Goal: Task Accomplishment & Management: Complete application form

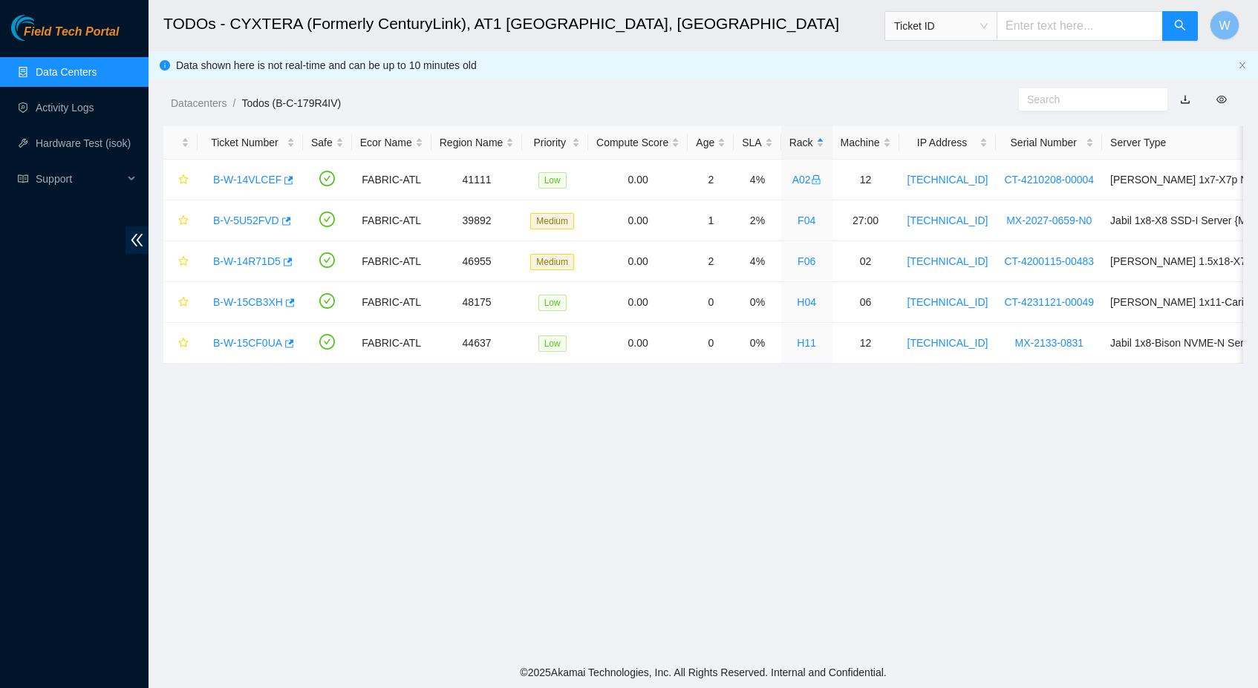
scroll to position [117, 0]
click at [260, 300] on link "B-W-15CB3XH" at bounding box center [248, 302] width 70 height 12
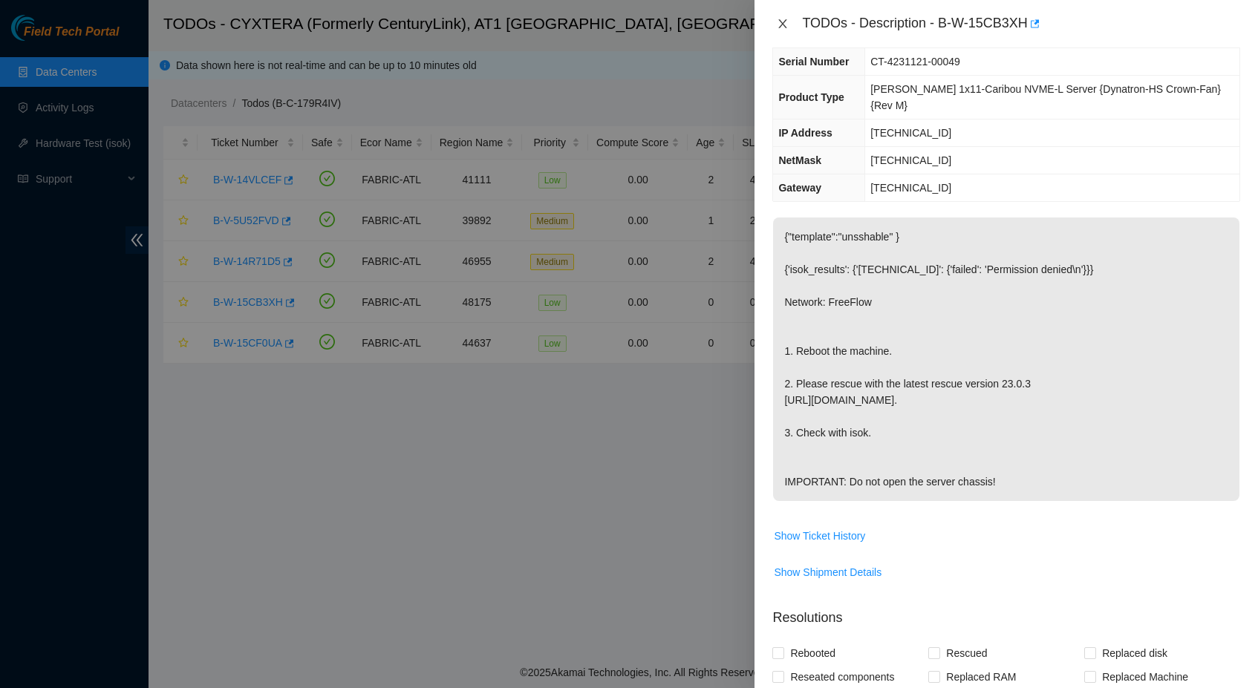
click at [777, 18] on icon "close" at bounding box center [782, 24] width 12 height 12
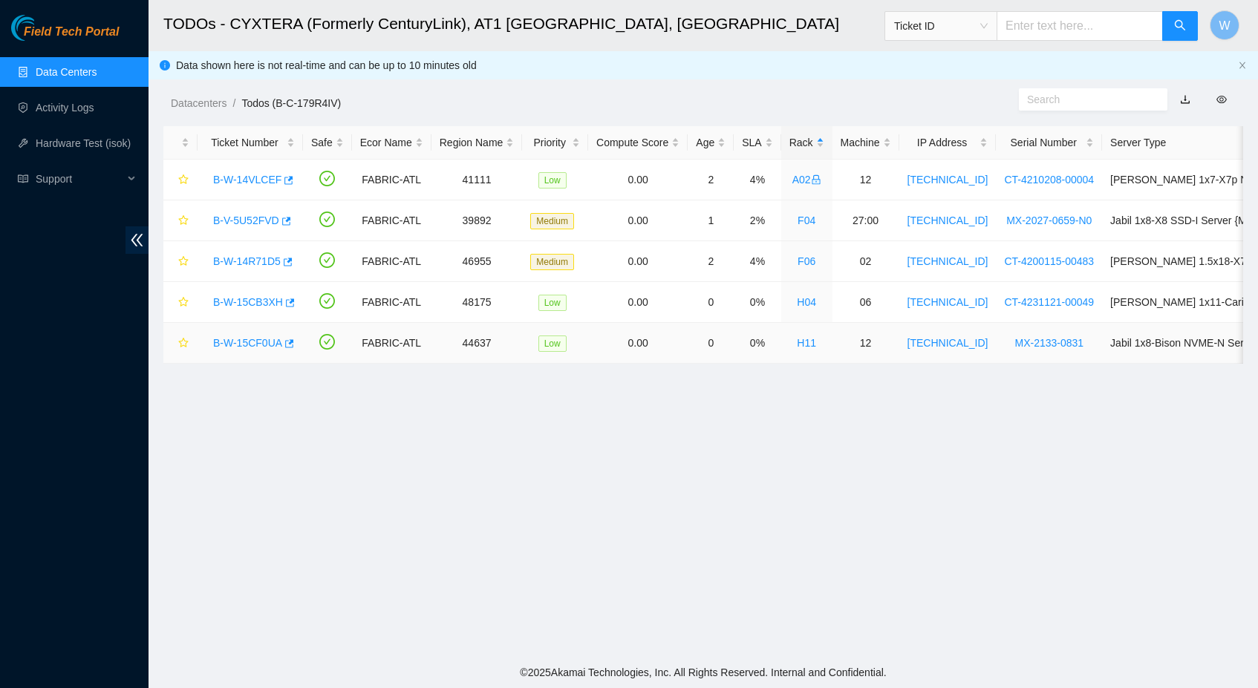
click at [267, 343] on link "B-W-15CF0UA" at bounding box center [247, 343] width 69 height 12
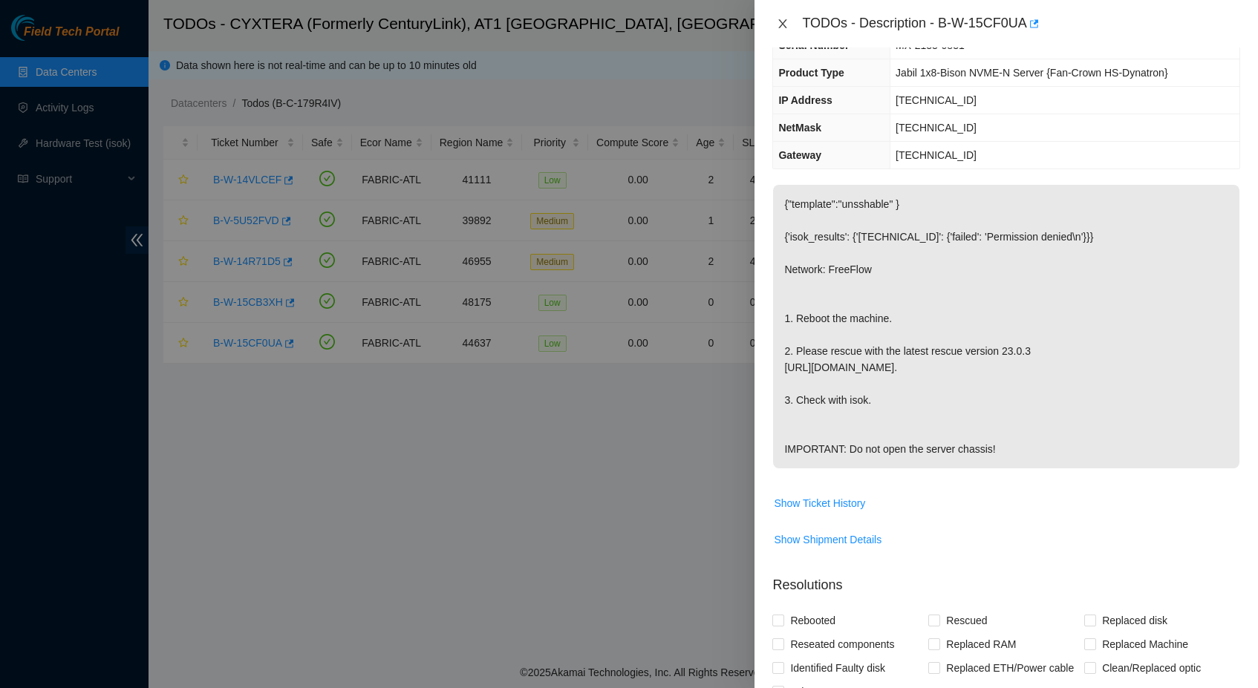
click at [777, 24] on icon "close" at bounding box center [782, 24] width 12 height 12
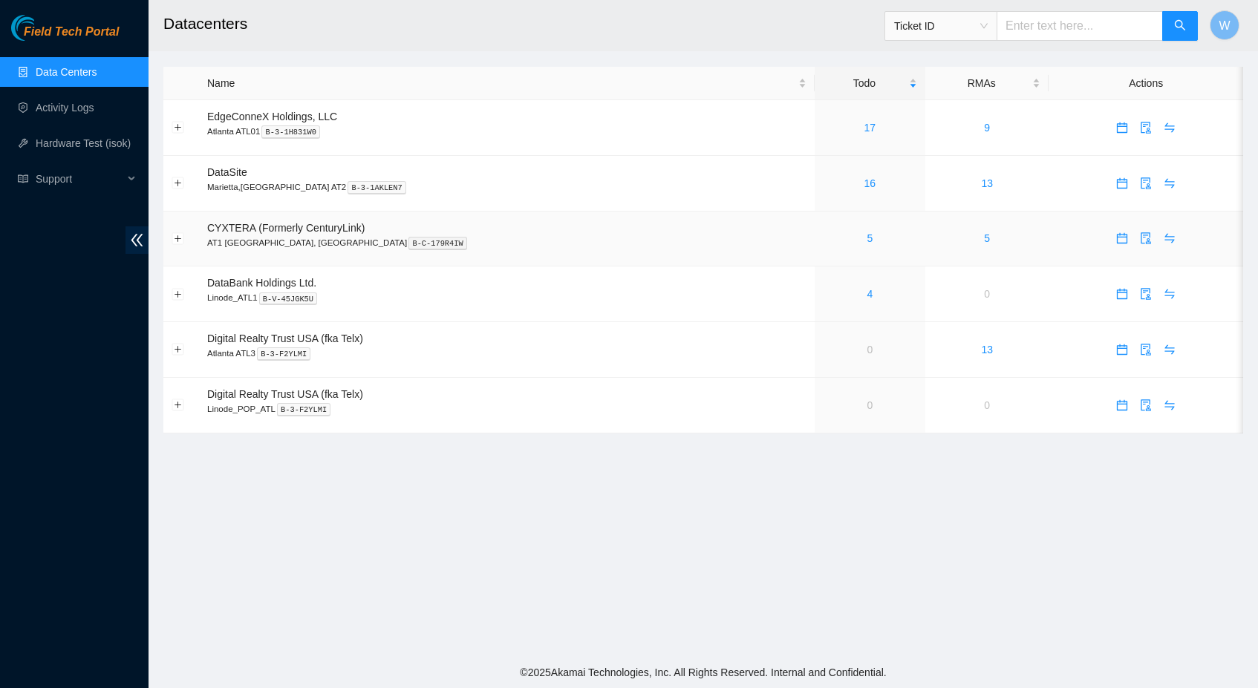
click at [823, 238] on div "5" at bounding box center [870, 238] width 94 height 16
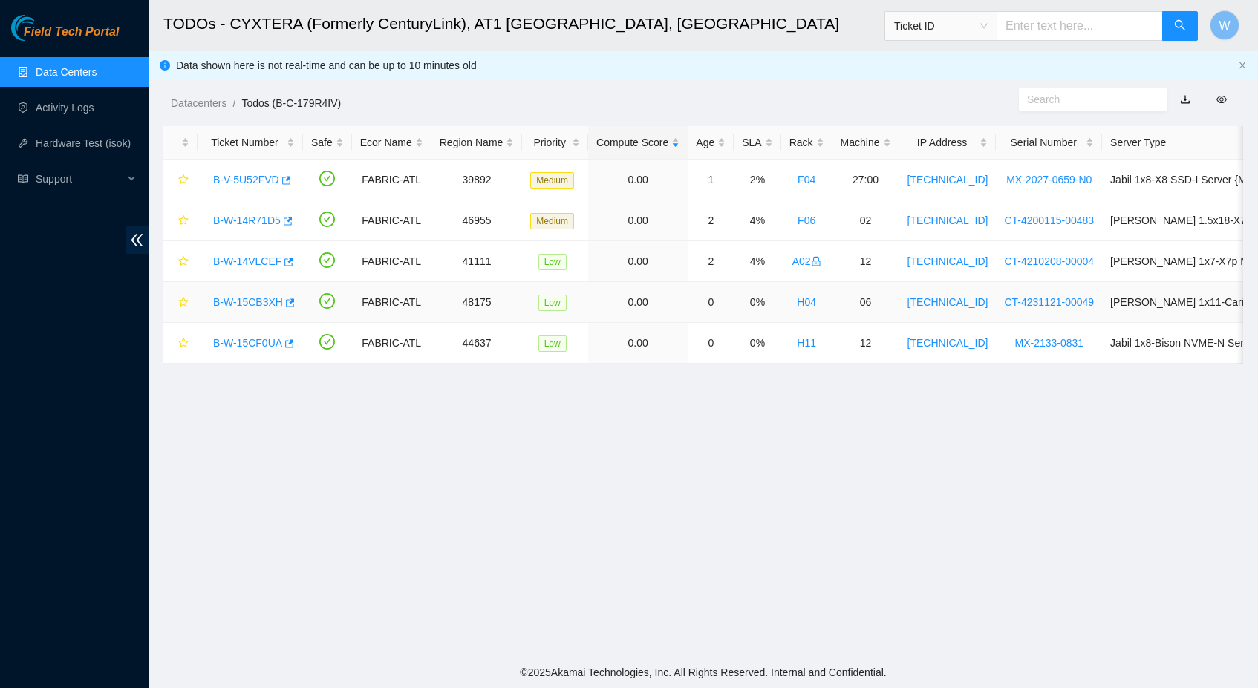
click at [816, 301] on link "H04" at bounding box center [806, 302] width 19 height 12
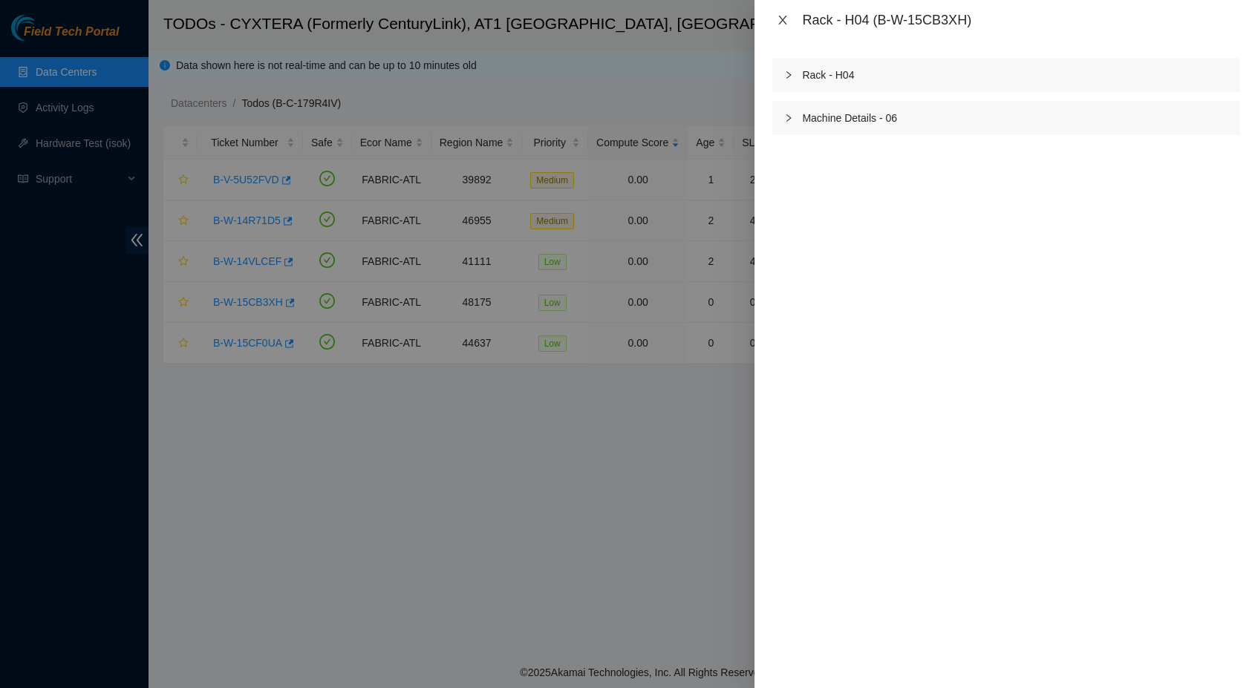
click at [782, 21] on icon "close" at bounding box center [783, 20] width 8 height 9
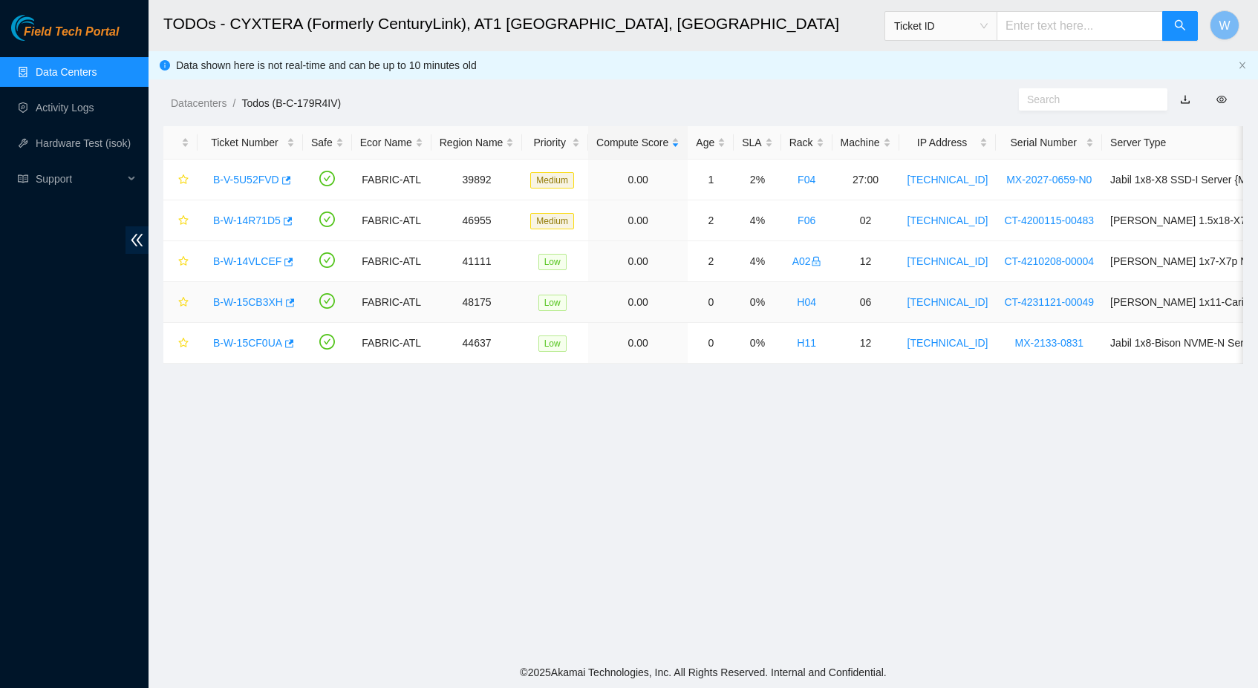
click at [226, 304] on link "B-W-15CB3XH" at bounding box center [248, 302] width 70 height 12
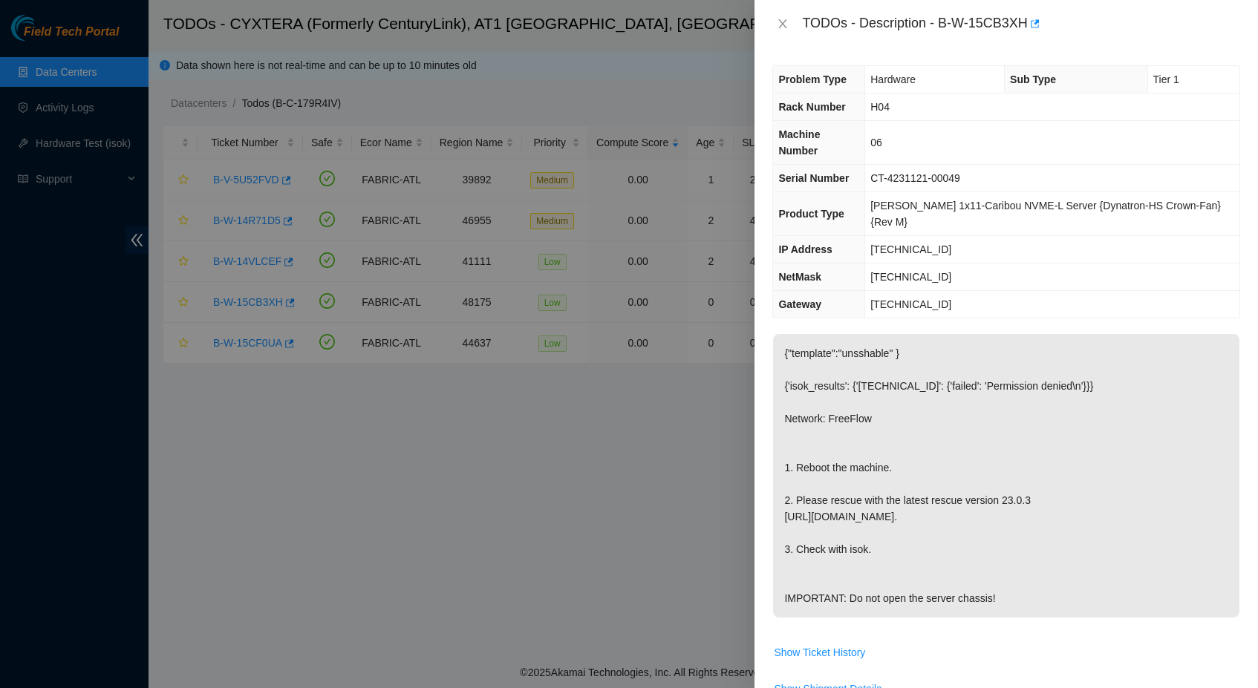
scroll to position [-1, 0]
click at [770, 22] on div "TODOs - Description - B-W-15CB3XH" at bounding box center [1005, 24] width 503 height 48
click at [793, 22] on button "Close" at bounding box center [782, 24] width 21 height 14
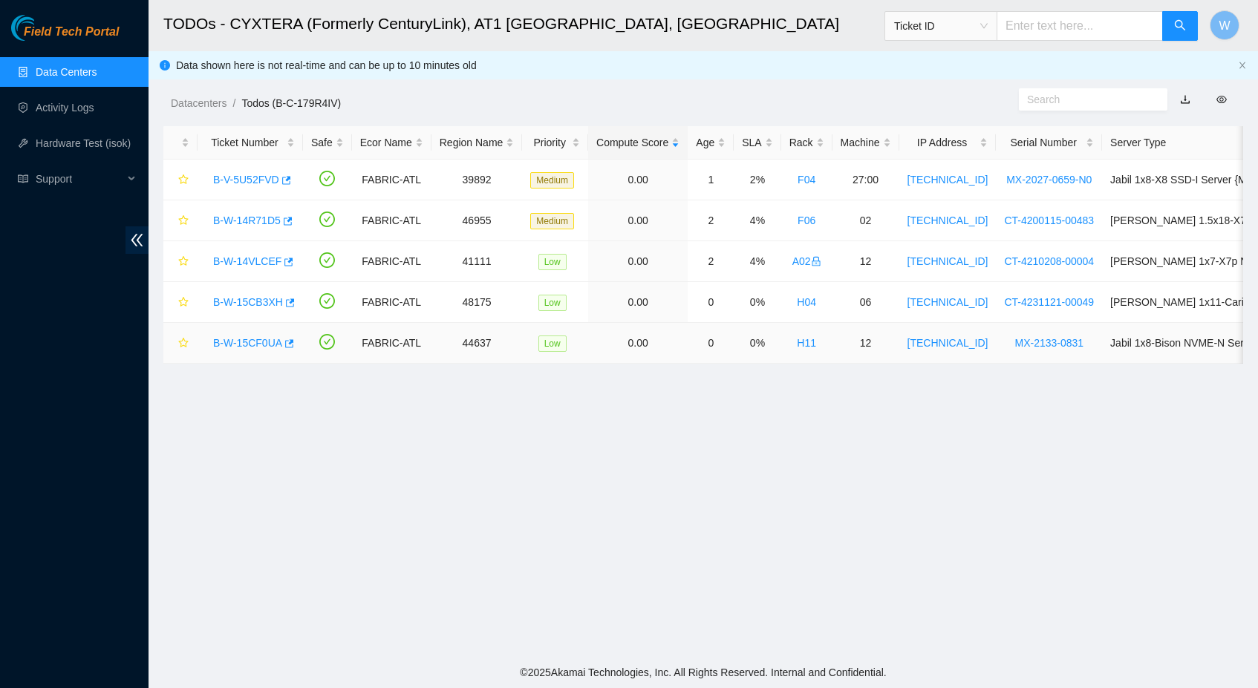
click at [247, 341] on link "B-W-15CF0UA" at bounding box center [247, 343] width 69 height 12
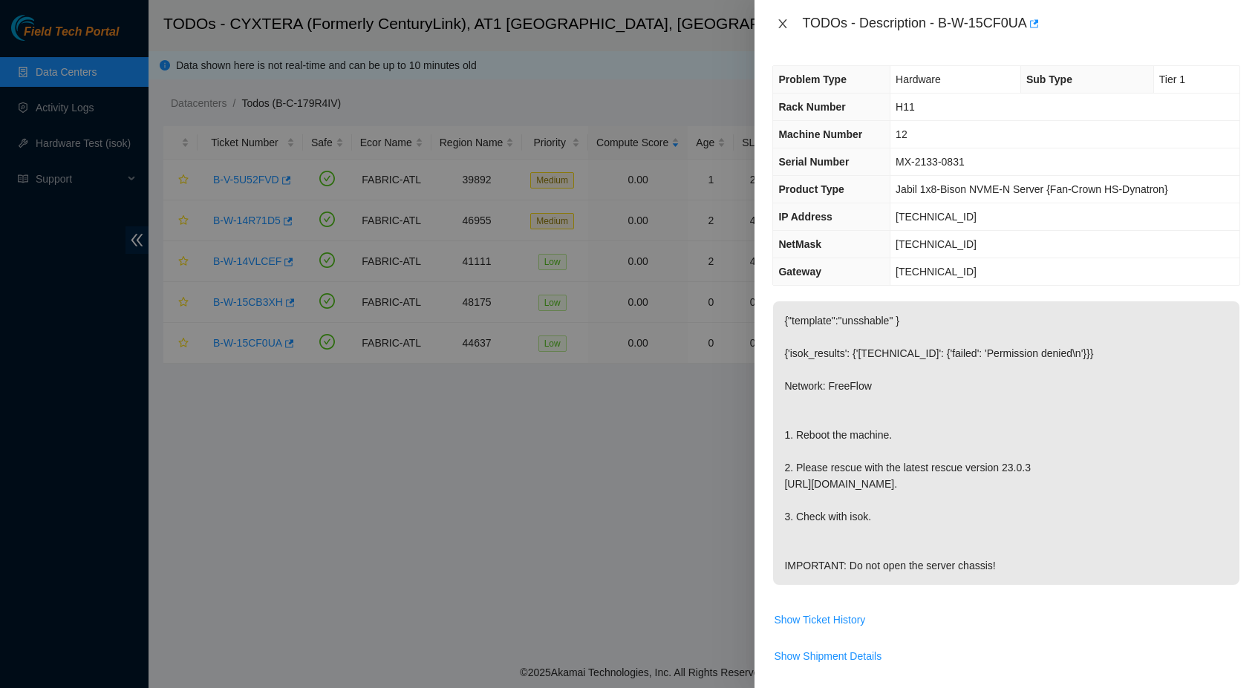
click at [786, 22] on icon "close" at bounding box center [782, 24] width 12 height 12
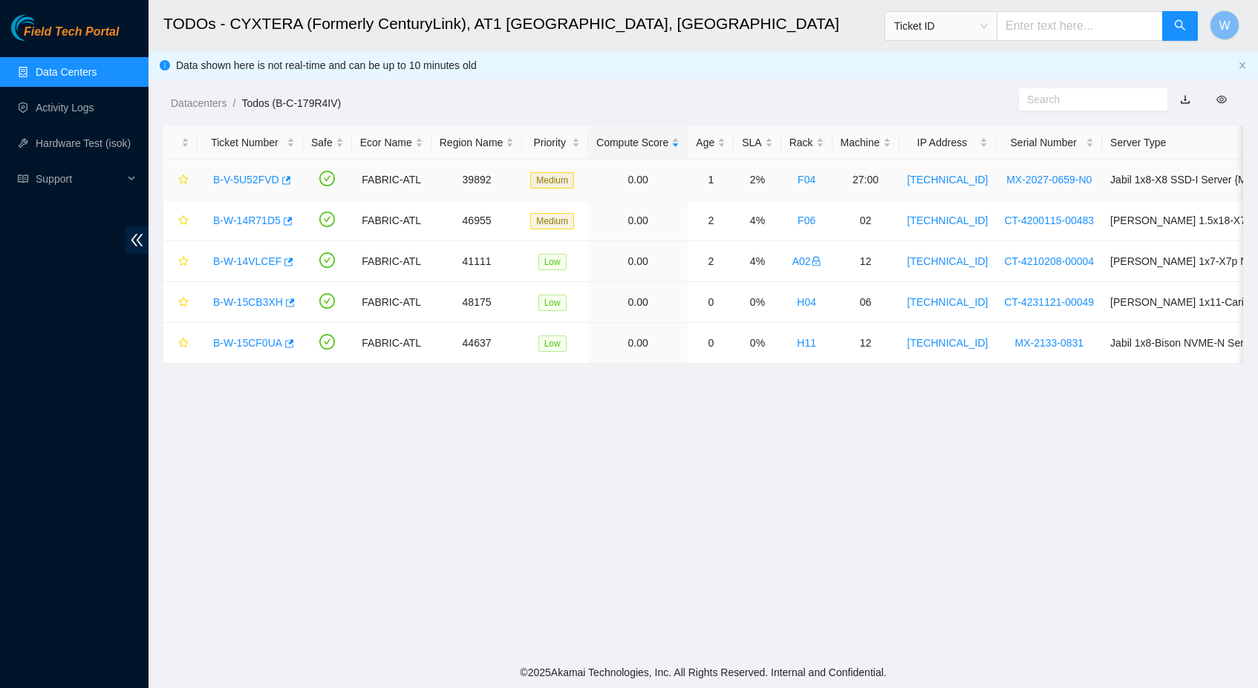
click at [249, 182] on link "B-V-5U52FVD" at bounding box center [246, 180] width 66 height 12
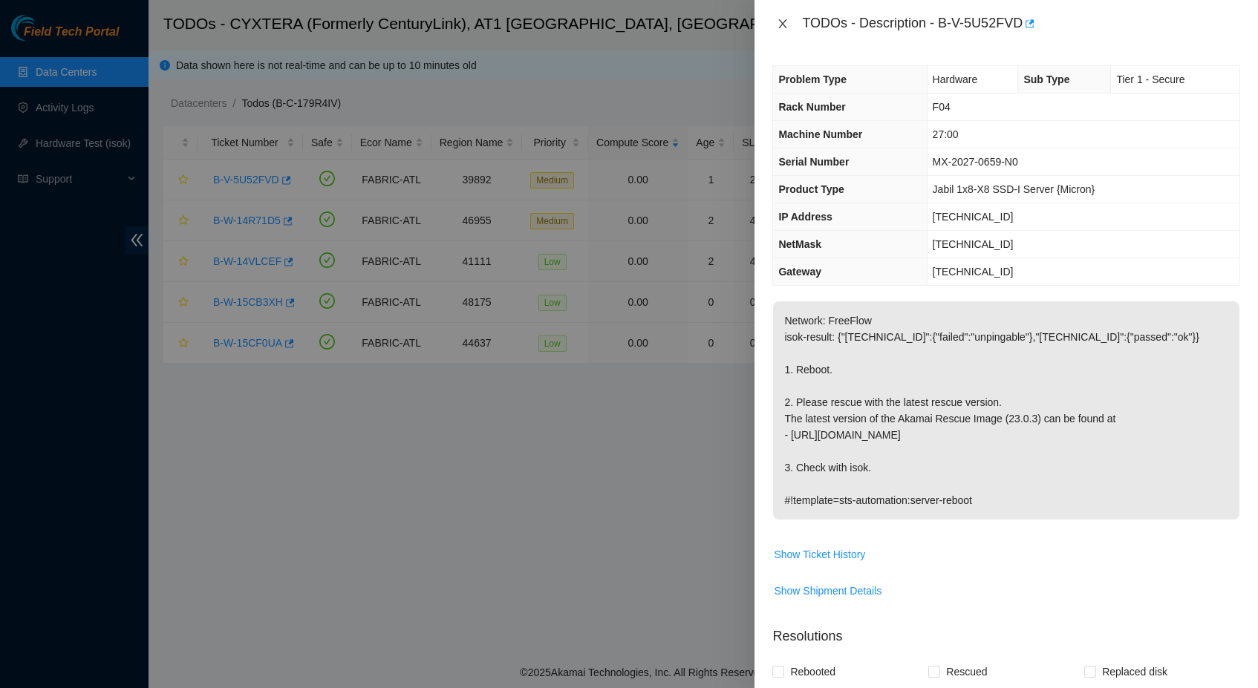
click at [785, 27] on icon "close" at bounding box center [782, 24] width 12 height 12
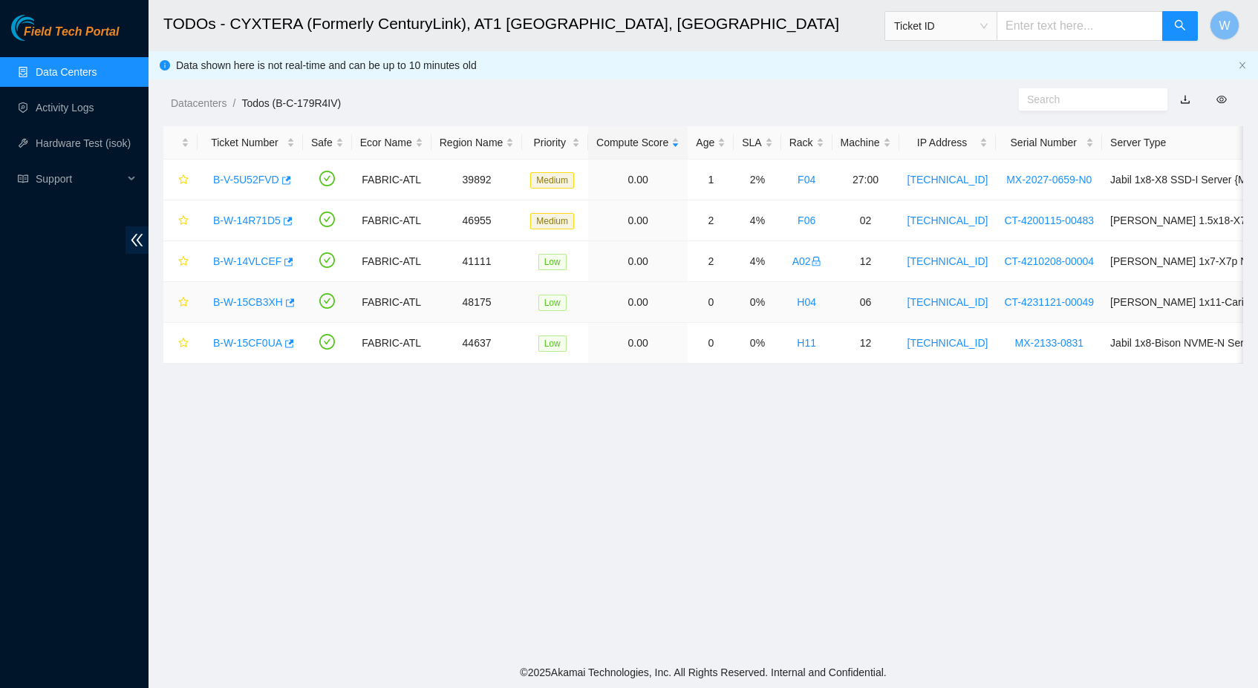
click at [270, 304] on link "B-W-15CB3XH" at bounding box center [248, 302] width 70 height 12
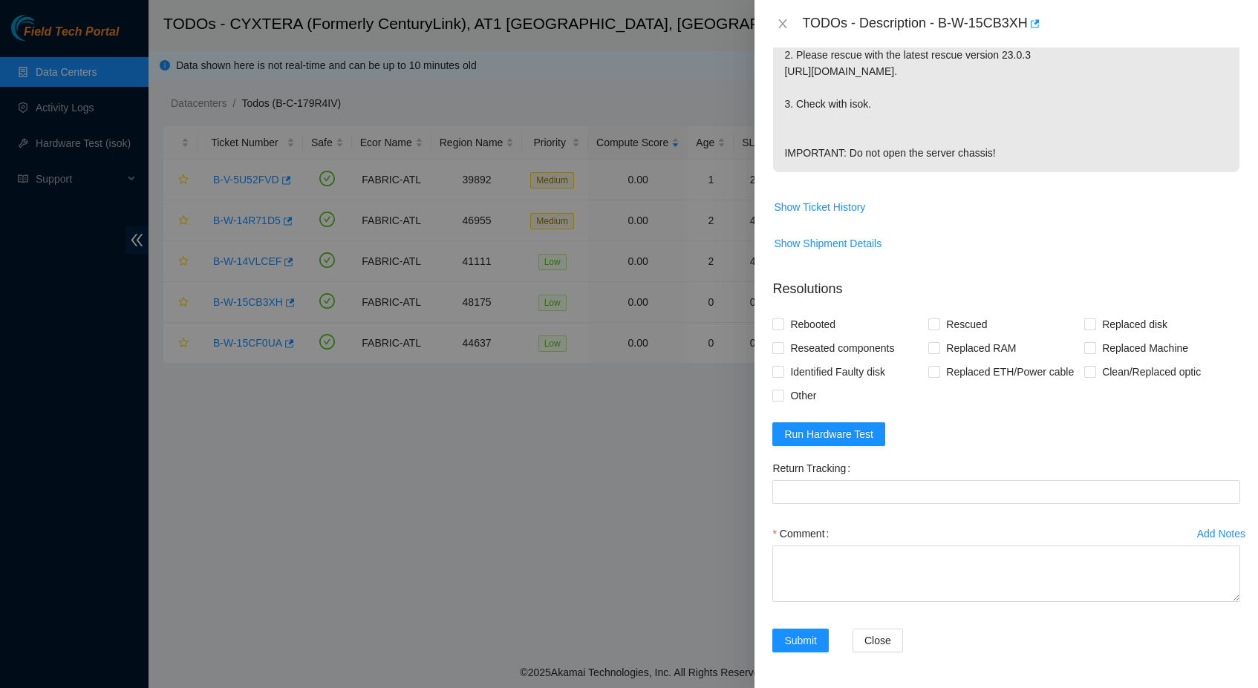
scroll to position [469, 0]
click at [839, 427] on span "Run Hardware Test" at bounding box center [828, 434] width 89 height 16
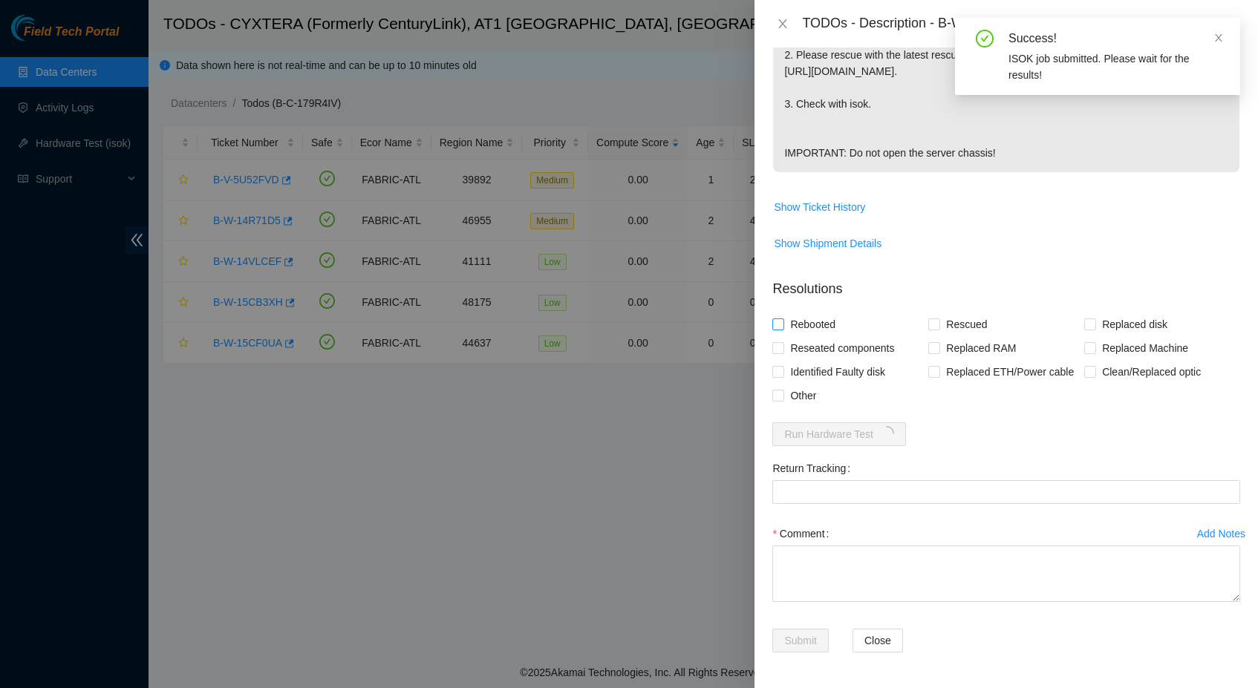
click at [816, 313] on span "Rebooted" at bounding box center [812, 325] width 57 height 24
click at [782, 318] on input "Rebooted" at bounding box center [777, 323] width 10 height 10
checkbox input "true"
click at [955, 313] on span "Rescued" at bounding box center [966, 325] width 53 height 24
click at [938, 318] on input "Rescued" at bounding box center [933, 323] width 10 height 10
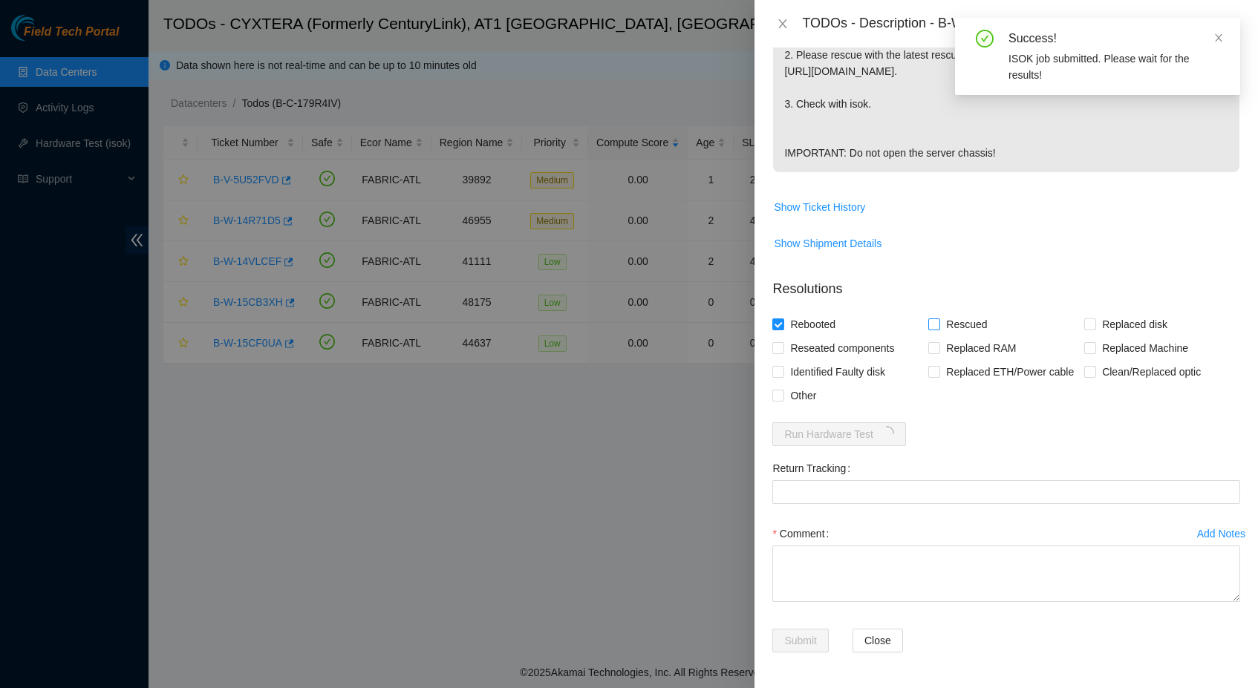
checkbox input "true"
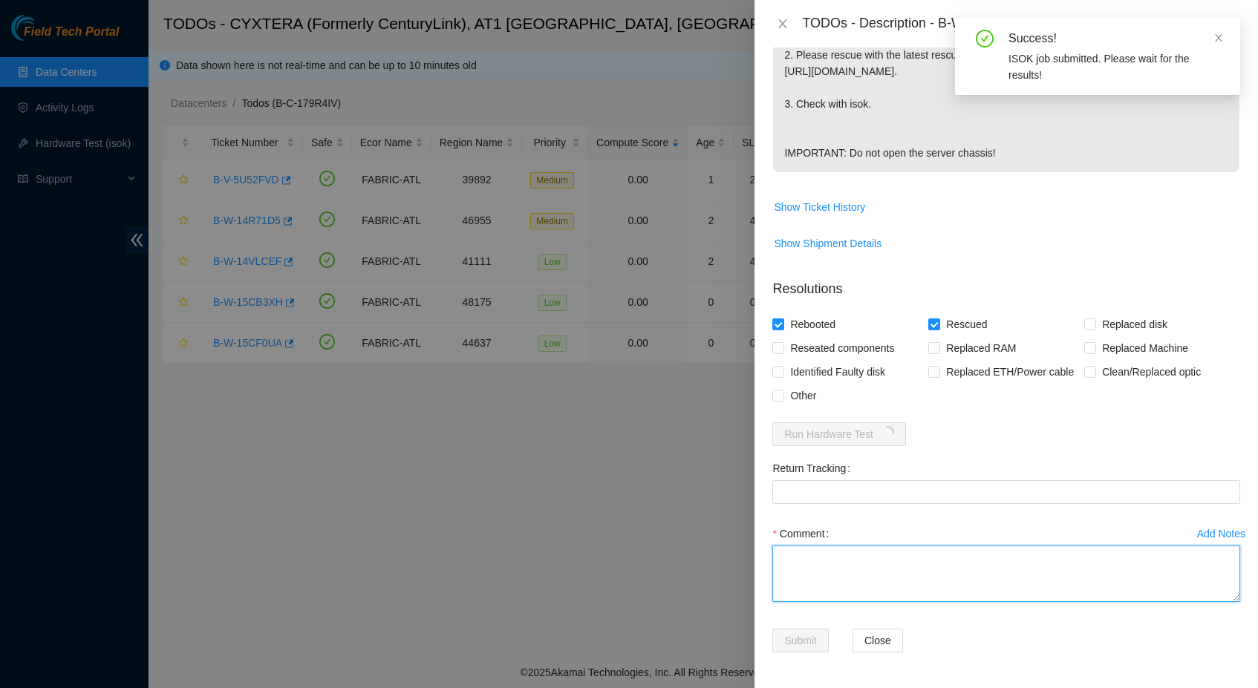
click at [929, 557] on textarea "Comment" at bounding box center [1006, 574] width 468 height 56
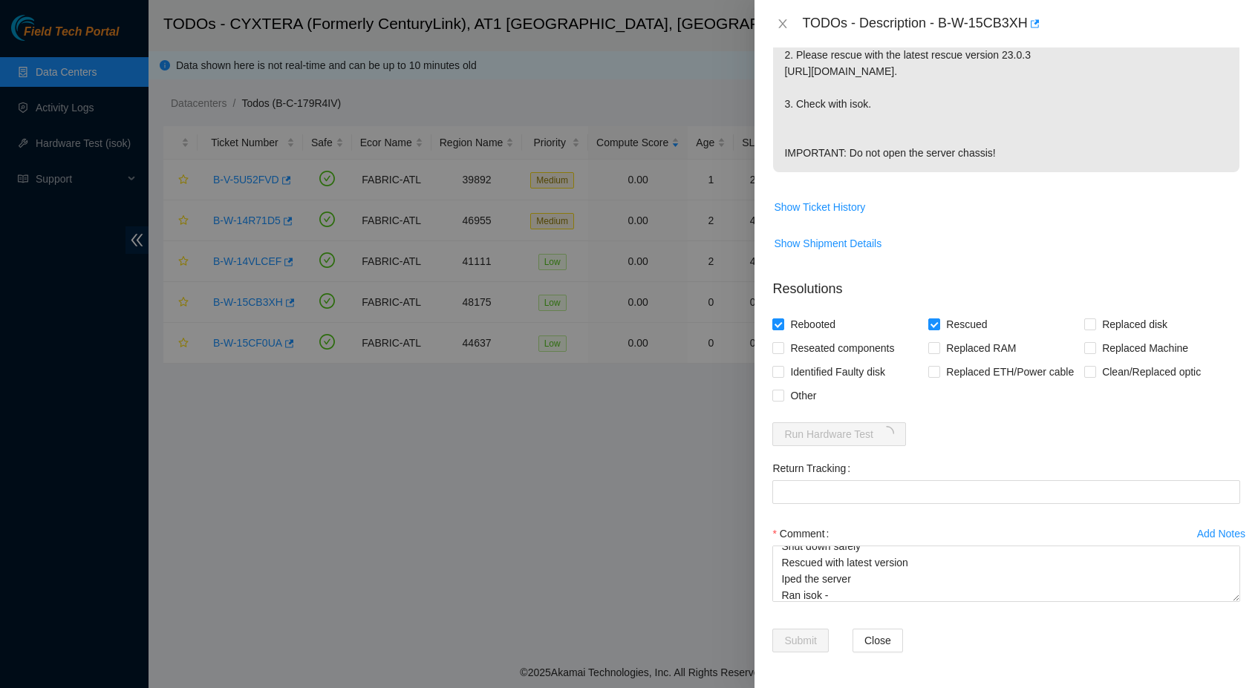
scroll to position [464, 0]
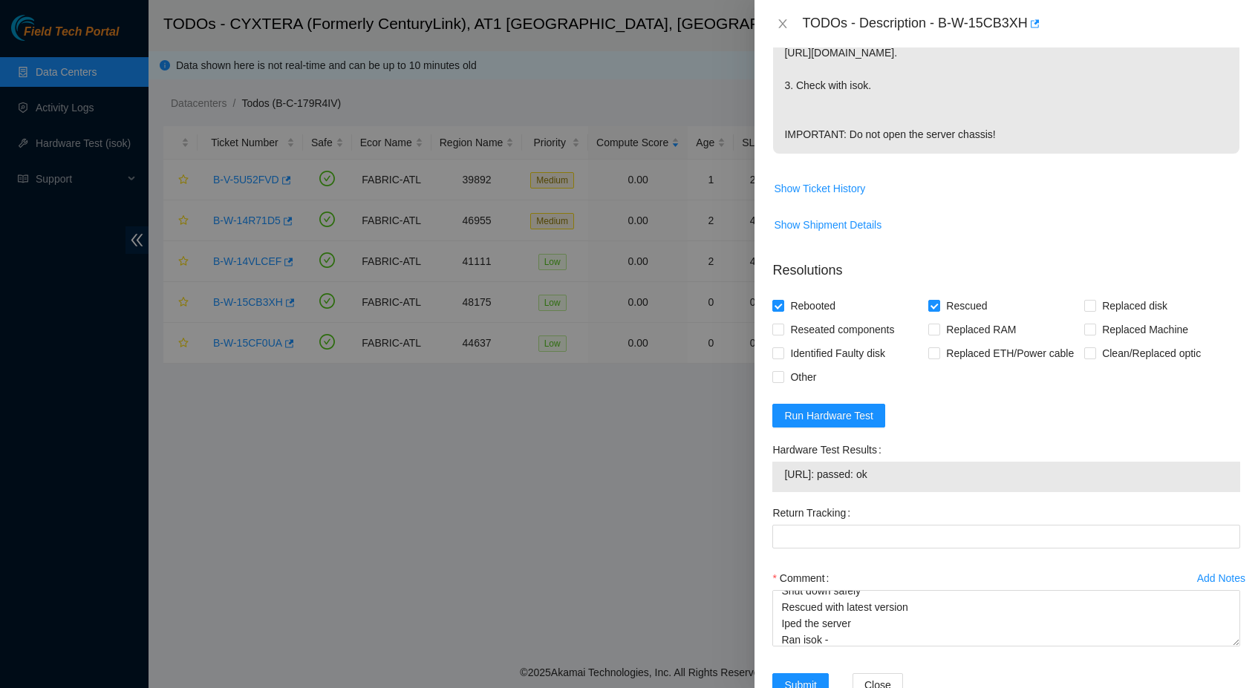
drag, startPoint x: 920, startPoint y: 498, endPoint x: 783, endPoint y: 499, distance: 136.6
click at [783, 488] on td "[URL]: passed: ok" at bounding box center [1005, 476] width 445 height 23
copy span "[URL]: passed: ok"
click at [861, 647] on textarea "Shut down safely Rescued with latest version Iped the server Ran isok -" at bounding box center [1006, 618] width 468 height 56
paste textarea "[URL]: passed: ok"
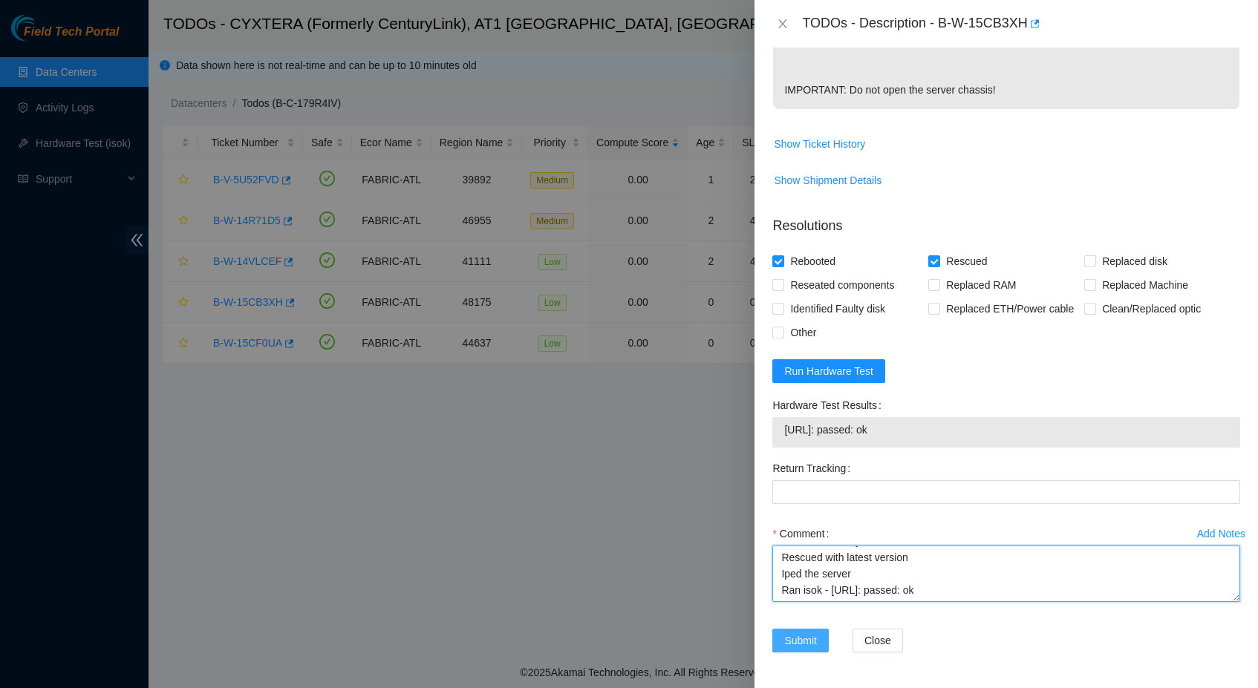
scroll to position [532, 0]
type textarea "Shut down safely Rescued with latest version Iped the server Ran isok - [URL]: …"
click at [803, 640] on span "Submit" at bounding box center [800, 640] width 33 height 16
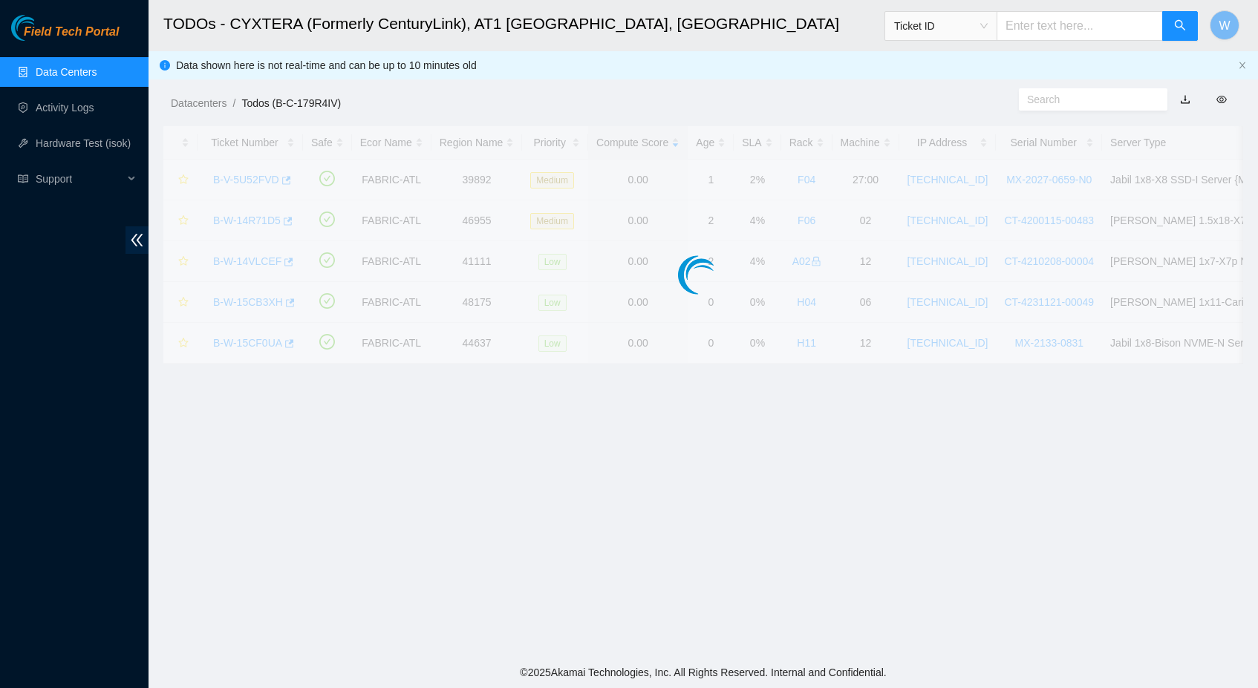
scroll to position [117, 0]
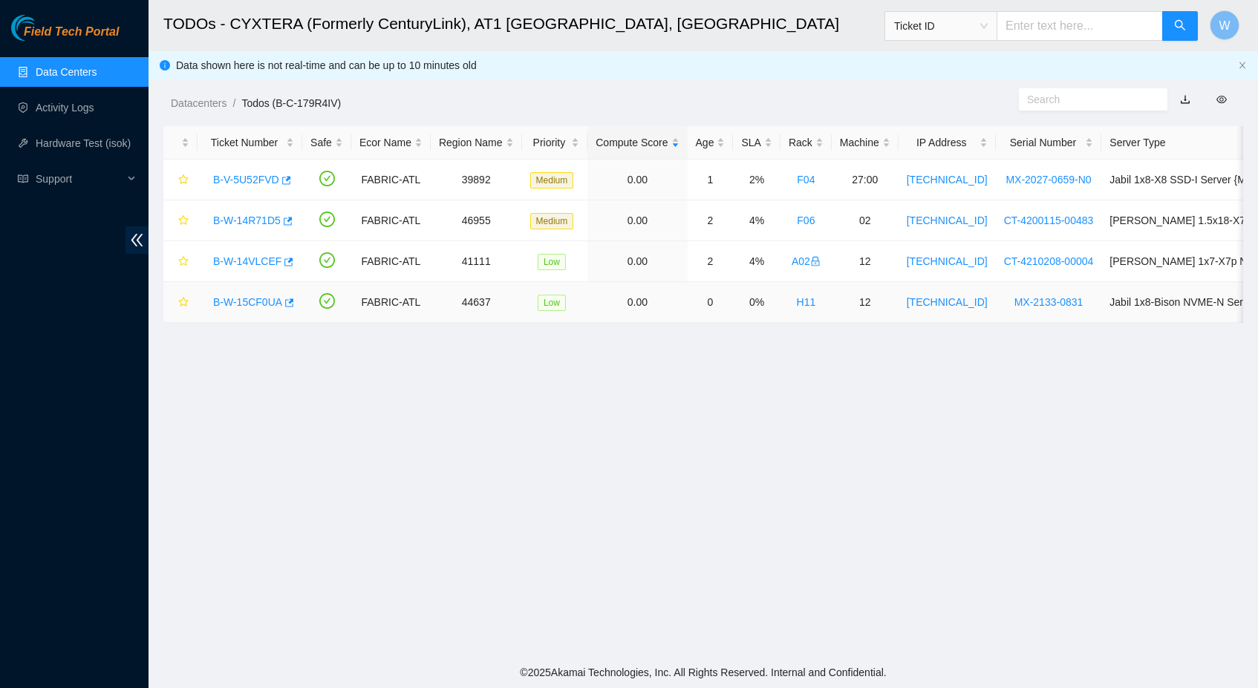
click at [260, 303] on link "B-W-15CF0UA" at bounding box center [247, 302] width 69 height 12
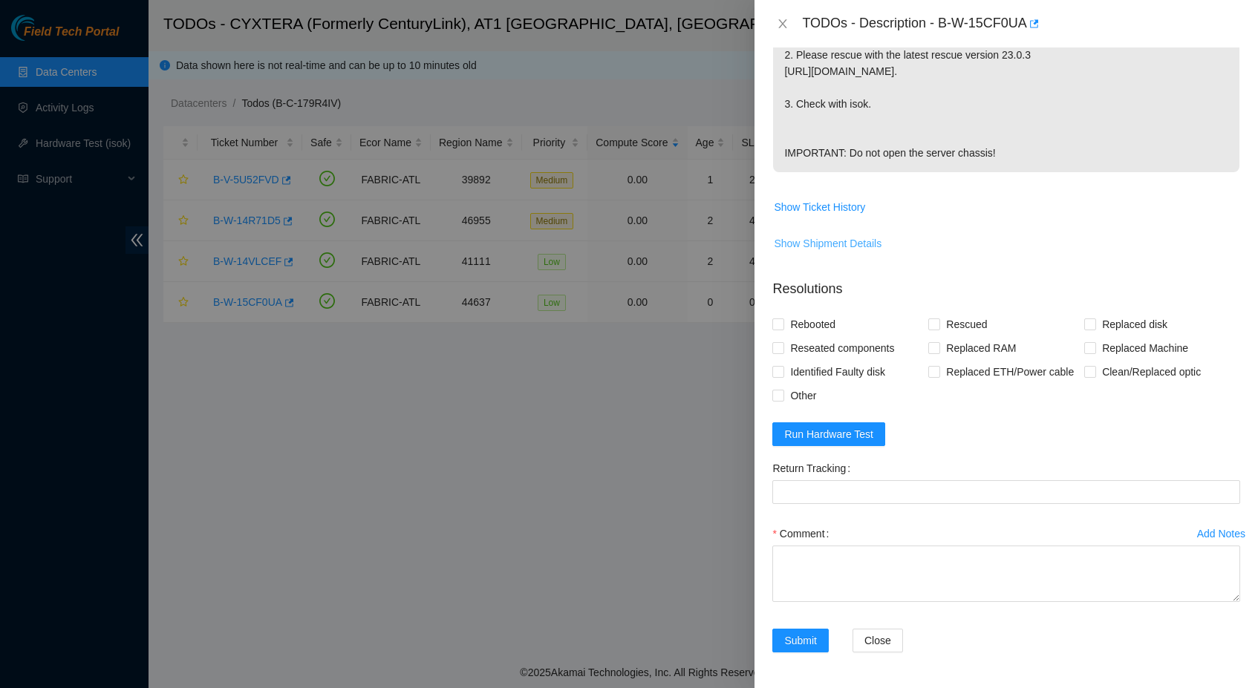
scroll to position [469, 0]
click at [856, 573] on textarea "Comment" at bounding box center [1006, 574] width 468 height 56
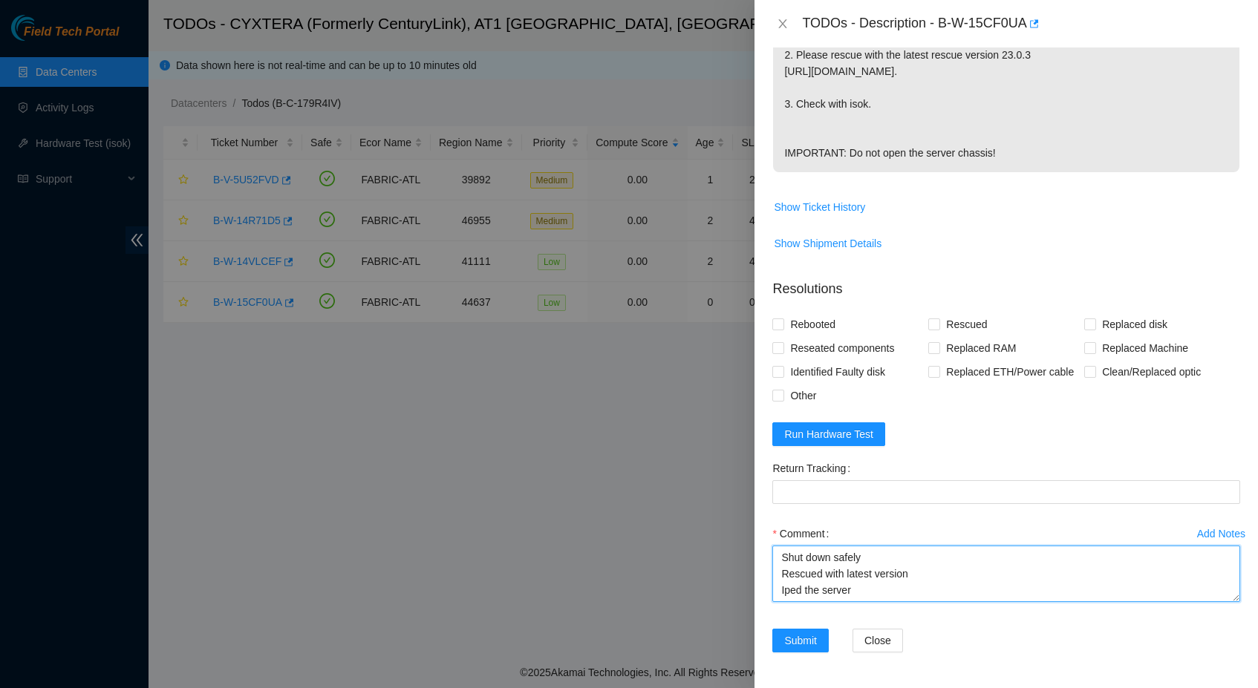
scroll to position [11, 0]
type textarea "Shut down safely Rescued with latest version Iped the server Ran isok -"
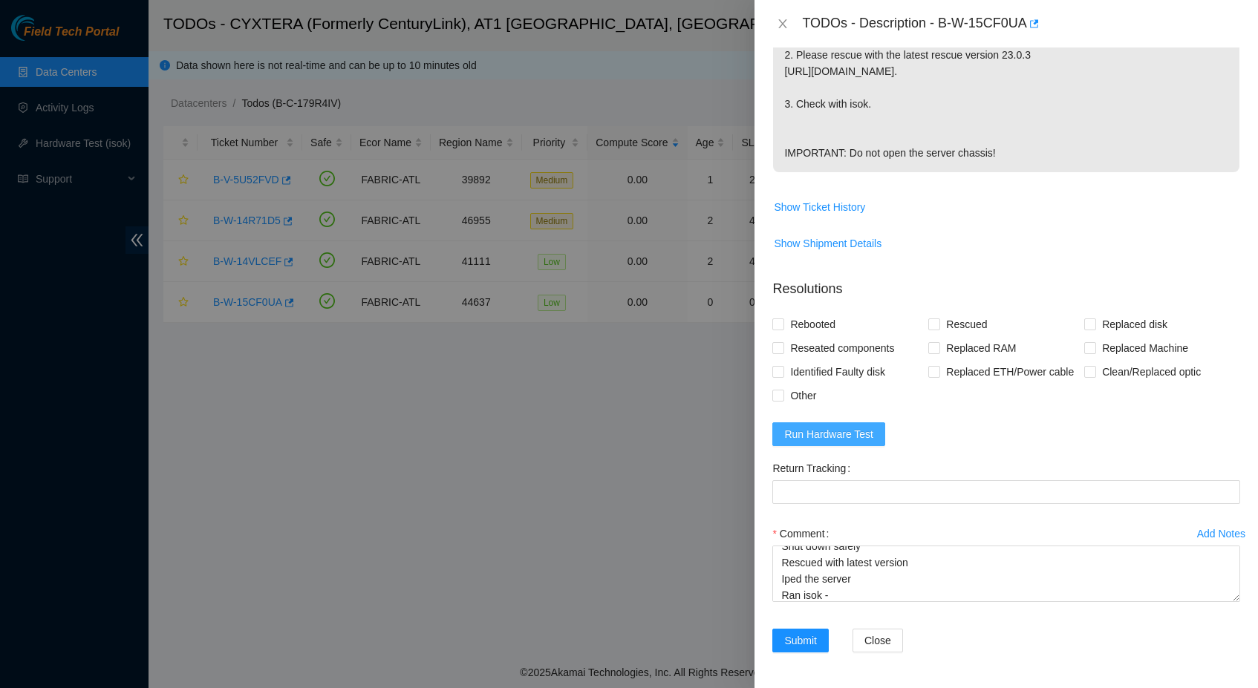
click at [791, 437] on span "Run Hardware Test" at bounding box center [828, 434] width 89 height 16
click at [828, 313] on span "Rebooted" at bounding box center [812, 325] width 57 height 24
click at [782, 318] on input "Rebooted" at bounding box center [777, 323] width 10 height 10
checkbox input "true"
click at [952, 313] on span "Rescued" at bounding box center [966, 325] width 53 height 24
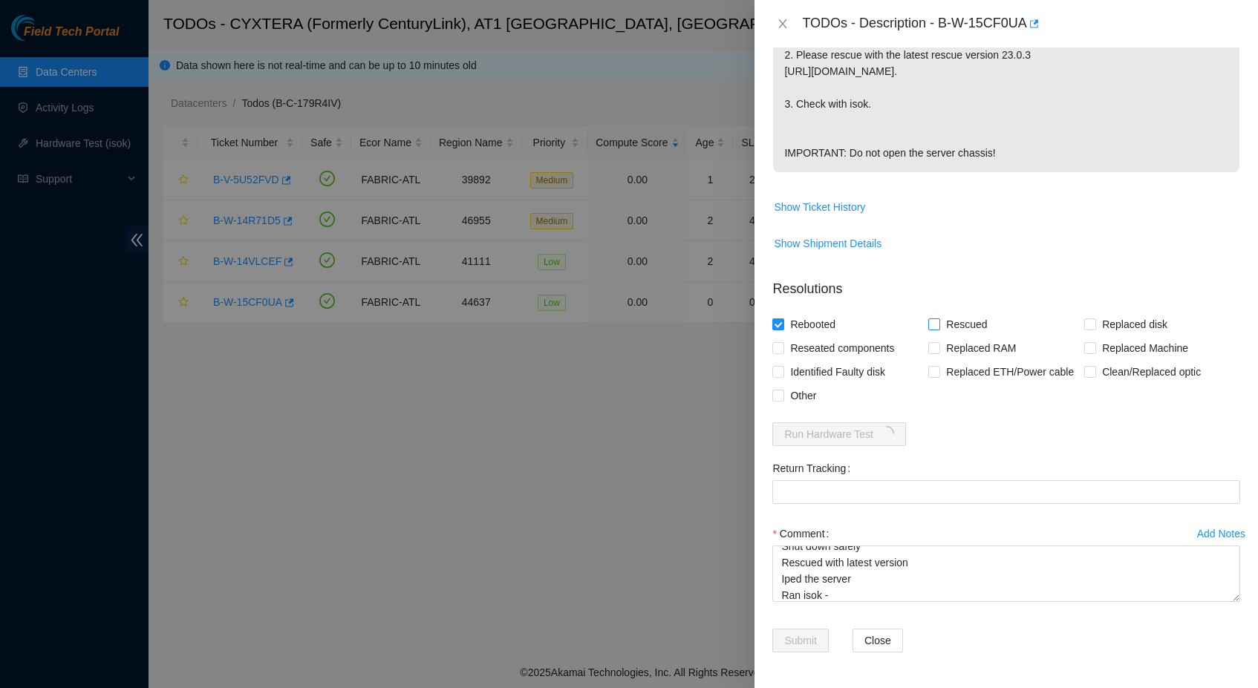
click at [938, 318] on input "Rescued" at bounding box center [933, 323] width 10 height 10
checkbox input "true"
click at [843, 438] on span "Run Hardware Test" at bounding box center [828, 434] width 89 height 16
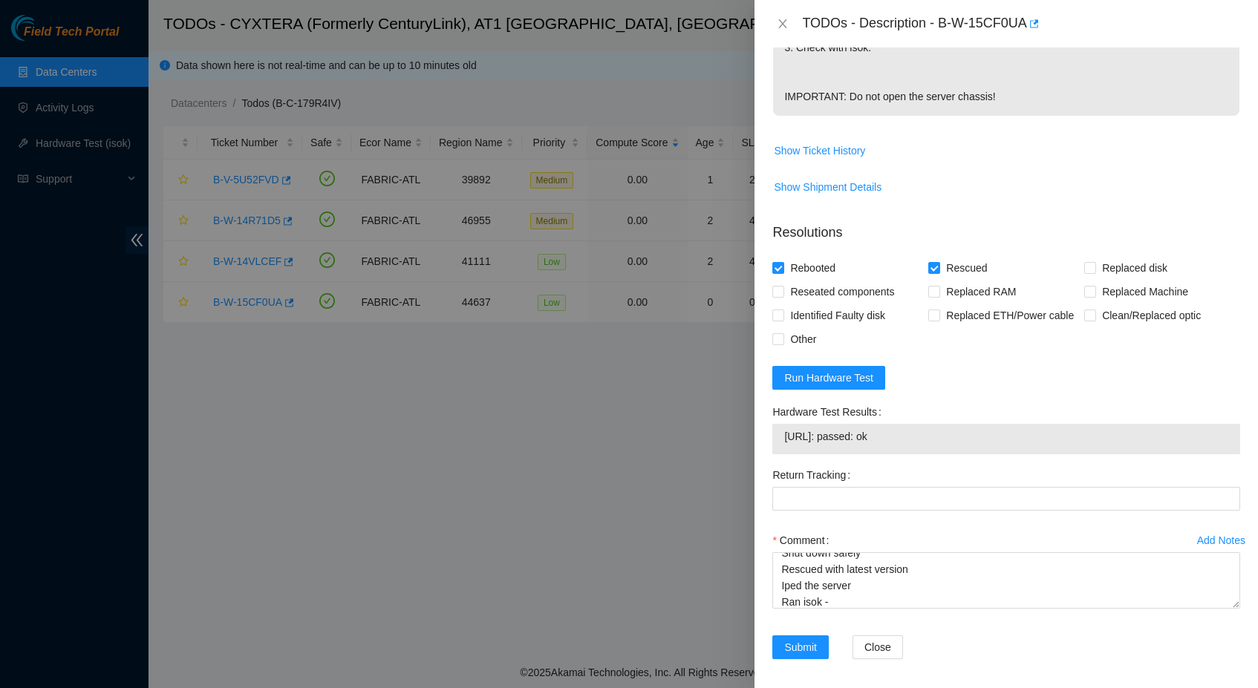
drag, startPoint x: 912, startPoint y: 492, endPoint x: 784, endPoint y: 491, distance: 128.4
click at [784, 445] on span "[URL]: passed: ok" at bounding box center [1006, 436] width 444 height 16
copy span "[URL]: passed: ok"
click at [840, 609] on textarea "Shut down safely Rescued with latest version Iped the server Ran isok -" at bounding box center [1006, 580] width 468 height 56
click at [839, 609] on textarea "Shut down safely Rescued with latest version Iped the server Ran isok -" at bounding box center [1006, 580] width 468 height 56
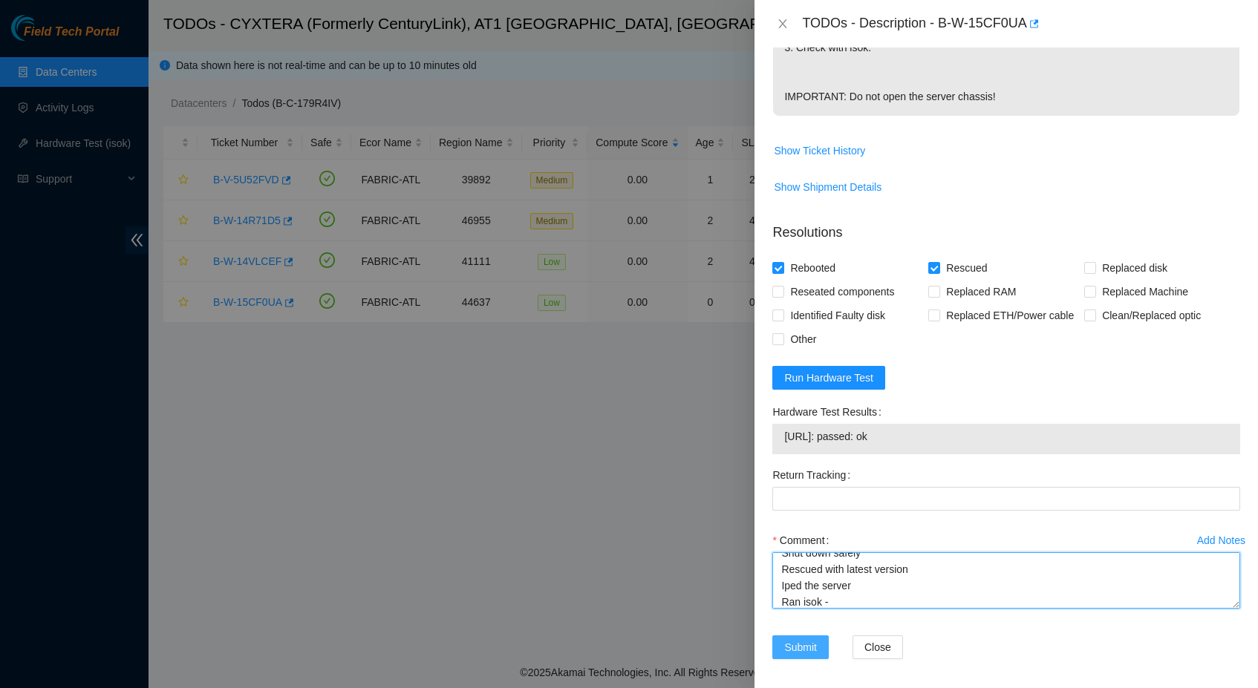
paste textarea "[URL]: passed: ok"
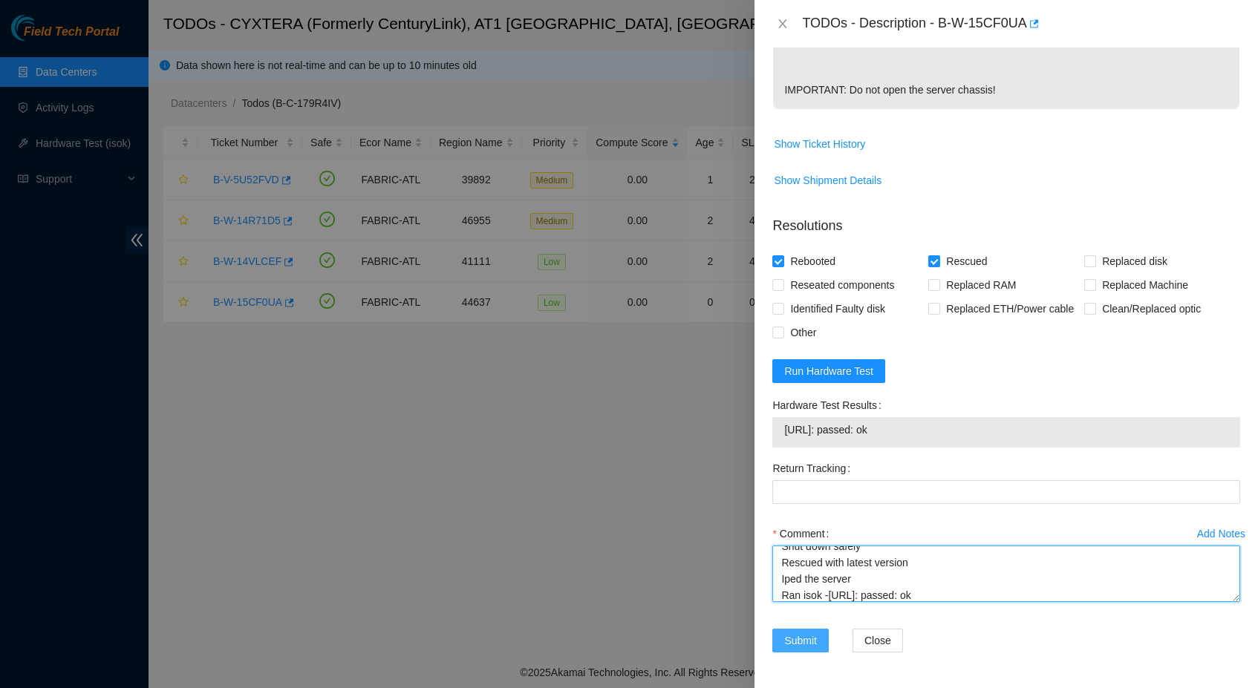
type textarea "Shut down safely Rescued with latest version Iped the server Ran isok -[URL]: p…"
click at [794, 640] on span "Submit" at bounding box center [800, 640] width 33 height 16
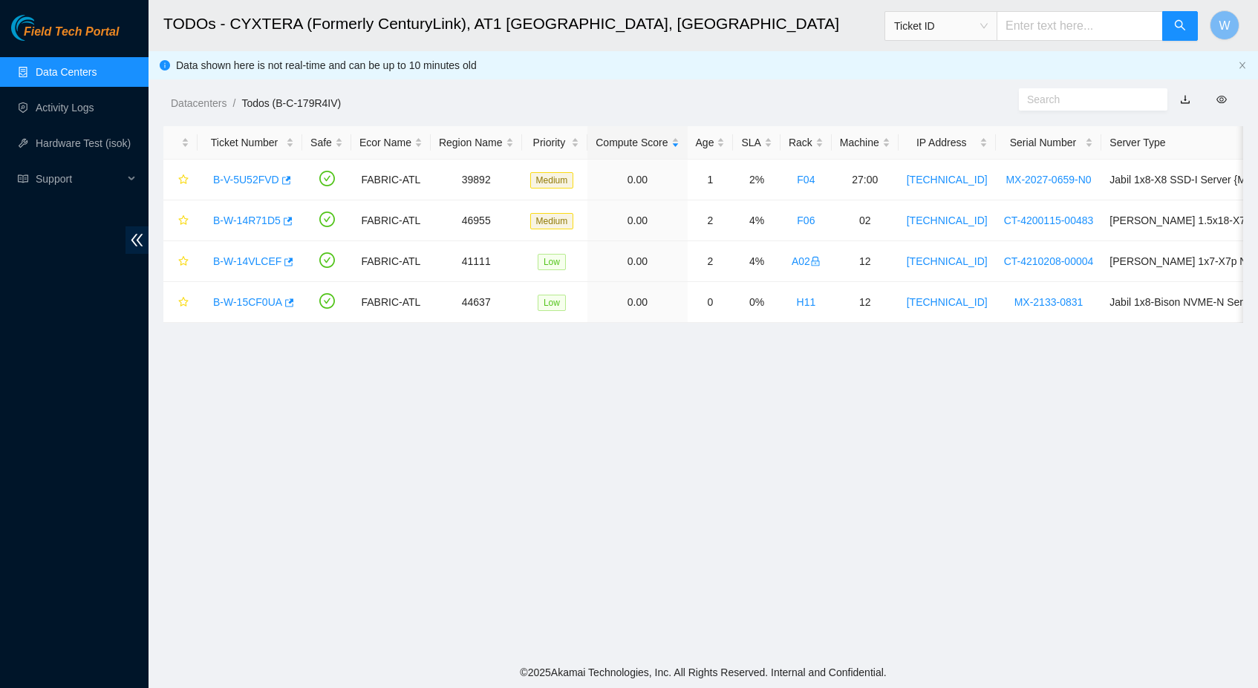
scroll to position [117, 0]
click at [257, 298] on link "B-W-15CF0UA" at bounding box center [247, 302] width 69 height 12
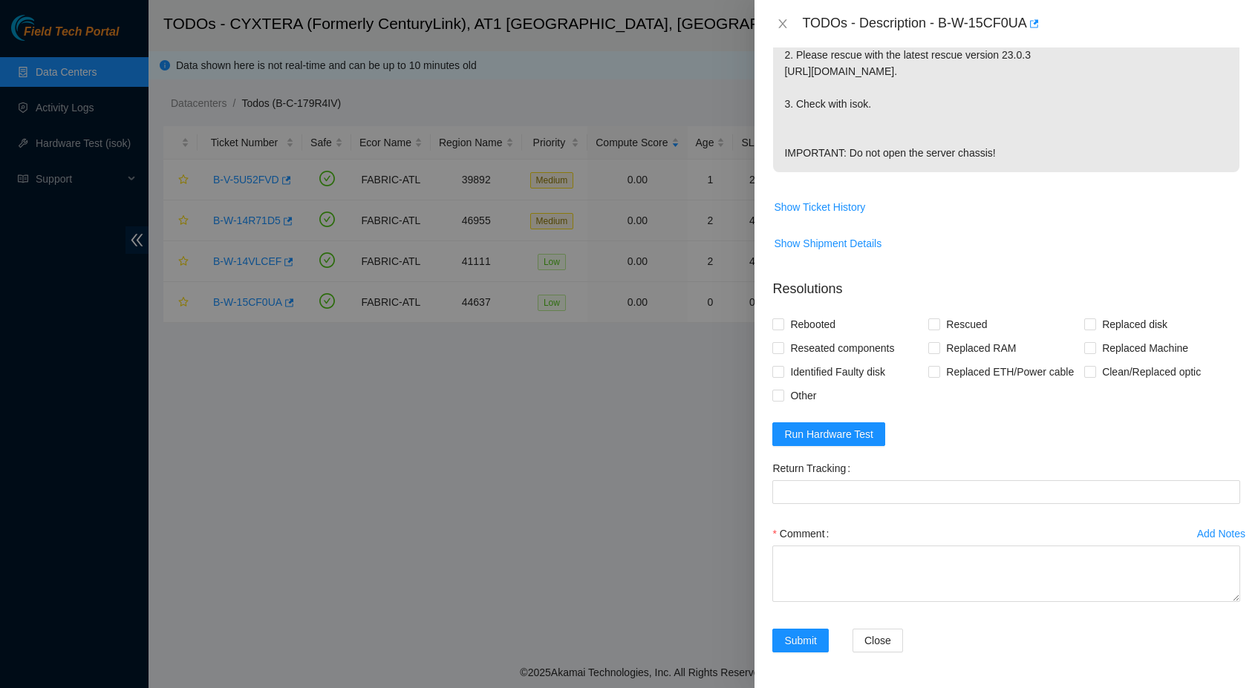
scroll to position [469, 0]
click at [846, 439] on span "Run Hardware Test" at bounding box center [828, 434] width 89 height 16
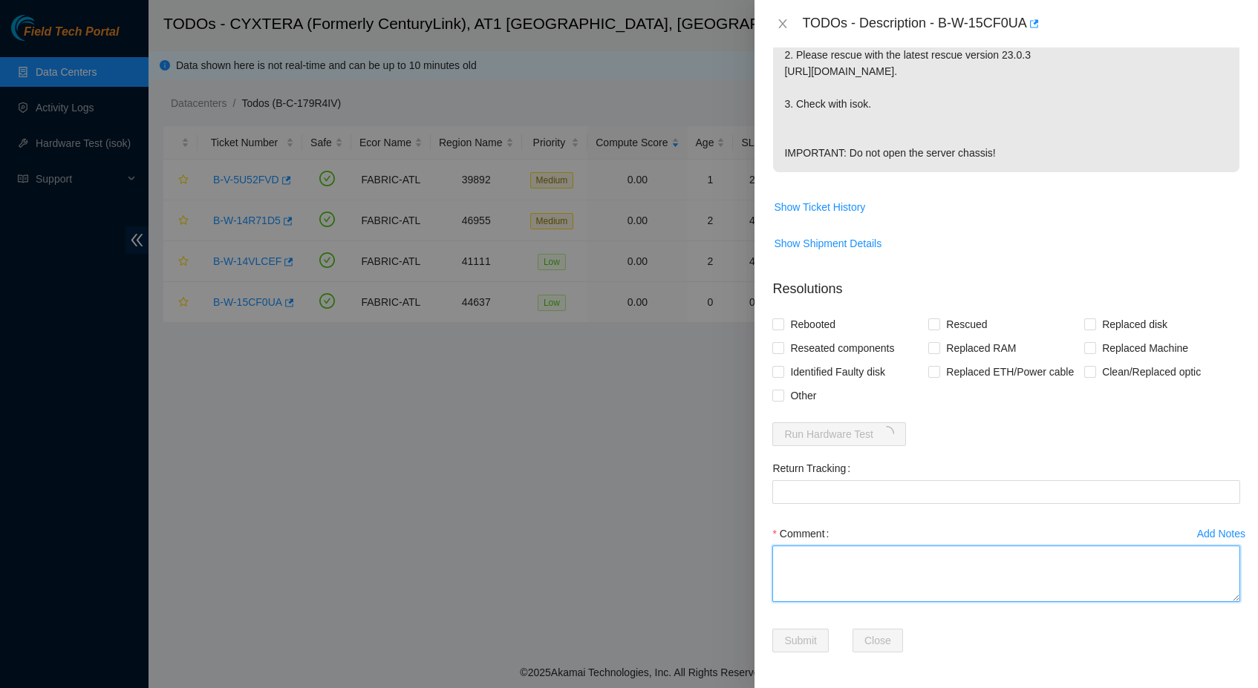
click at [853, 561] on textarea "Comment" at bounding box center [1006, 574] width 468 height 56
type textarea "S"
type textarea "Shut down safely Rescued with"
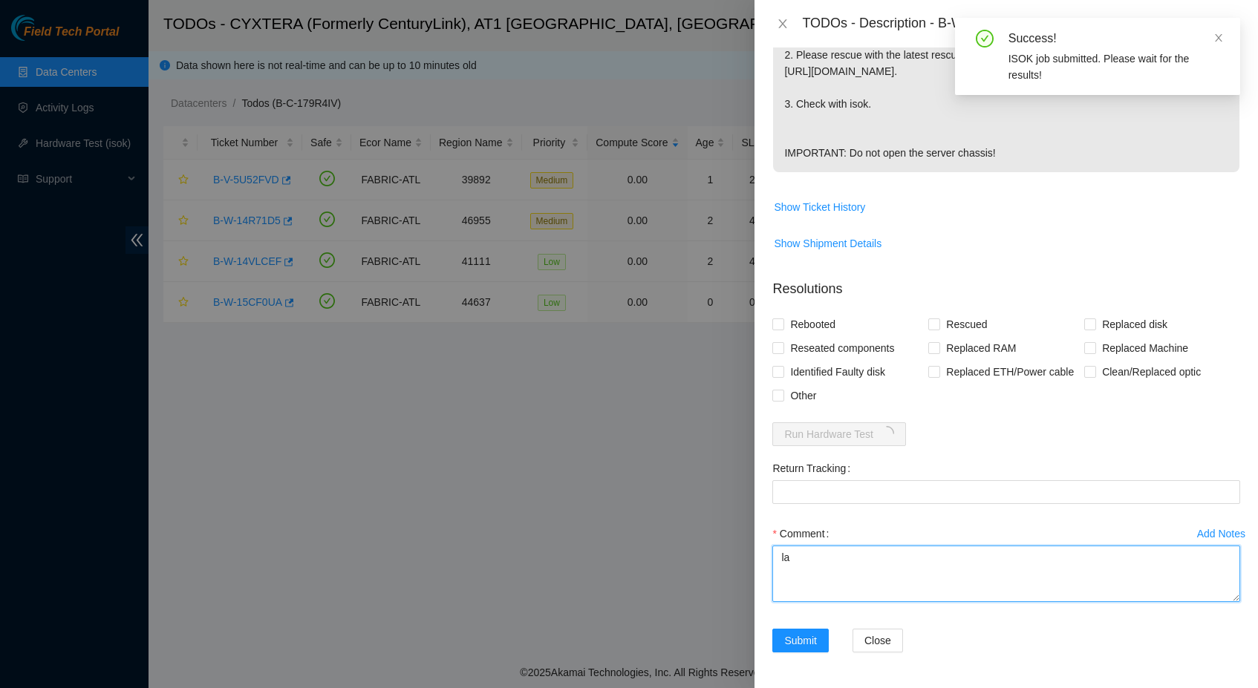
type textarea "l"
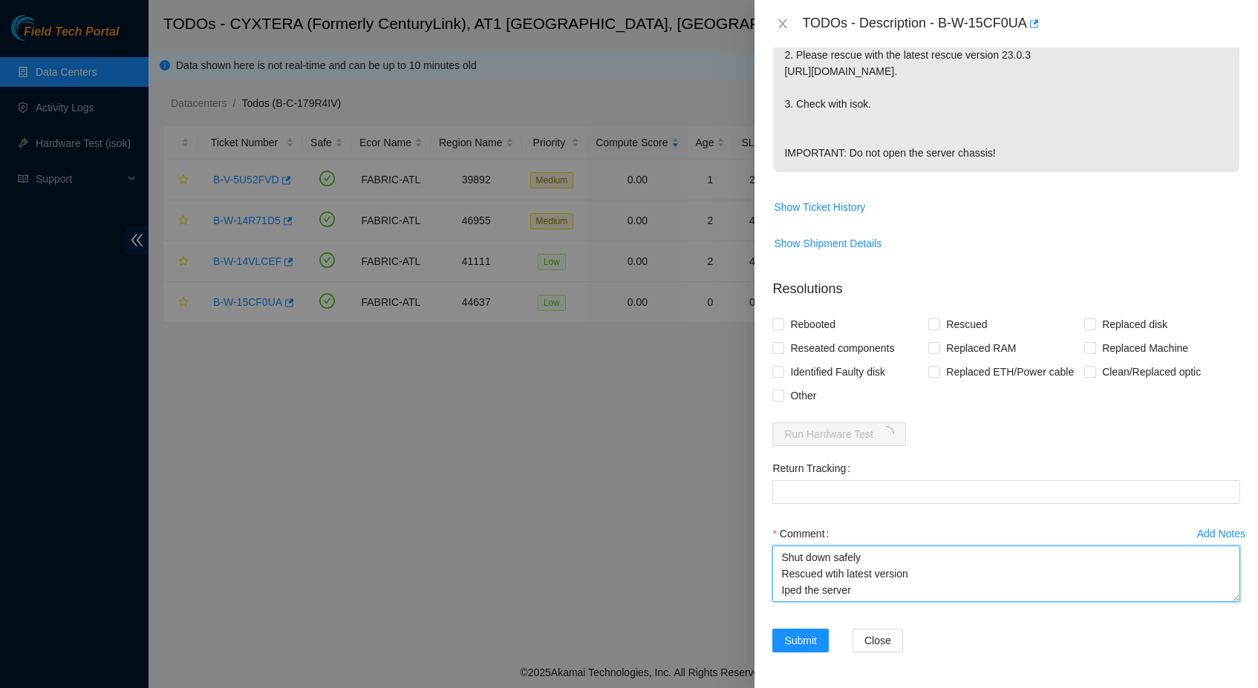
scroll to position [11, 0]
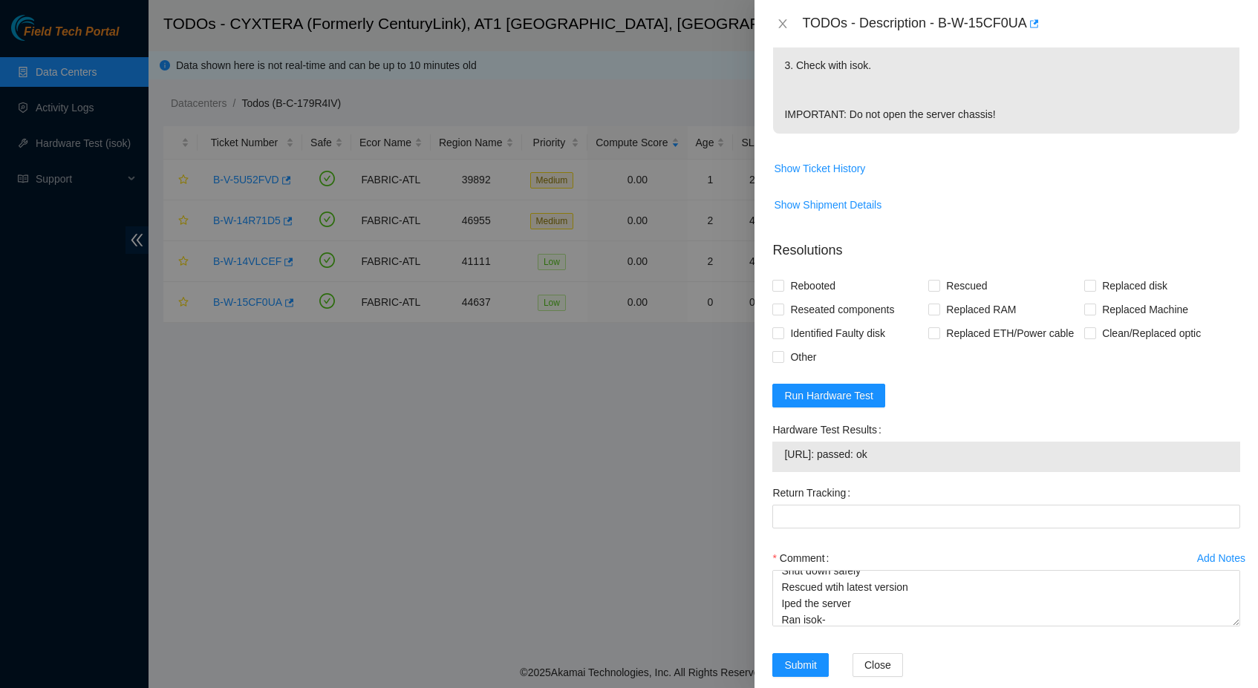
drag, startPoint x: 908, startPoint y: 509, endPoint x: 785, endPoint y: 510, distance: 122.5
click at [785, 462] on span "[URL]: passed: ok" at bounding box center [1006, 454] width 444 height 16
copy span "[URL]: passed: ok"
click at [867, 627] on textarea "Shut down safely Rescued wtih latest version Iped the server Ran isok-" at bounding box center [1006, 598] width 468 height 56
paste textarea "[URL]: passed: ok"
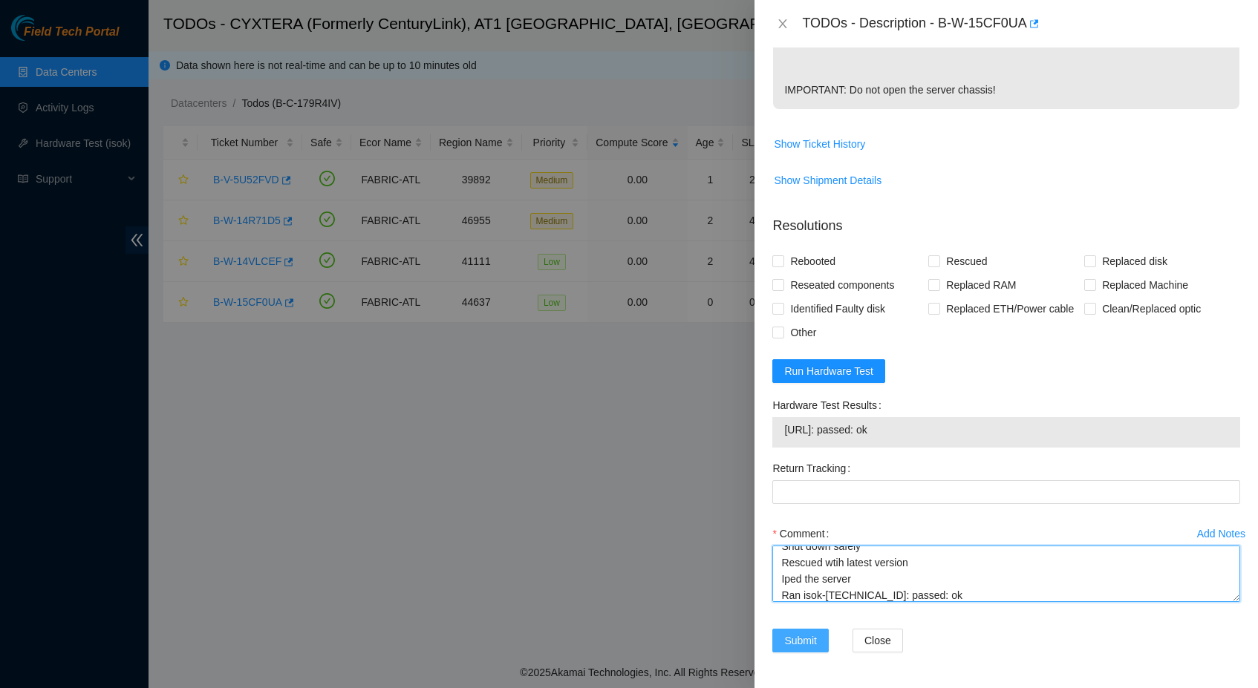
scroll to position [532, 0]
type textarea "Shut down safely Rescued wtih latest version Iped the server Ran isok-[TECHNICA…"
click at [811, 641] on span "Submit" at bounding box center [800, 640] width 33 height 16
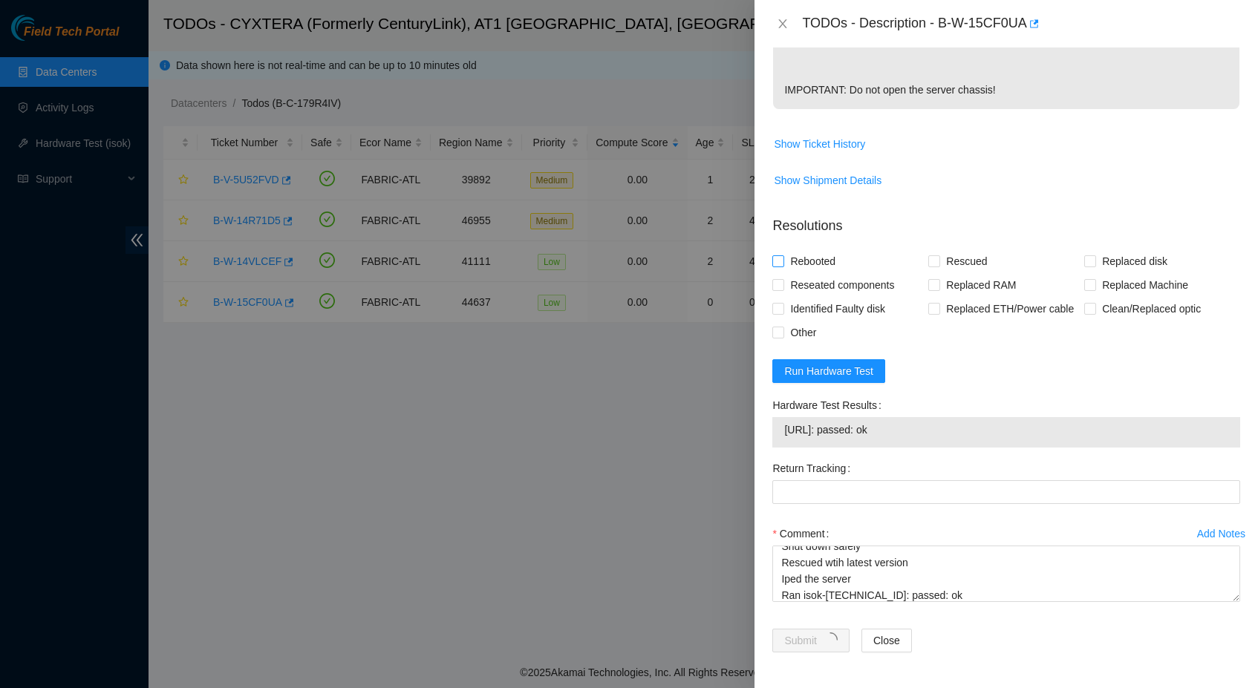
click at [830, 249] on span "Rebooted" at bounding box center [812, 261] width 57 height 24
click at [782, 255] on input "Rebooted" at bounding box center [777, 260] width 10 height 10
checkbox input "true"
click at [967, 249] on span "Rescued" at bounding box center [966, 261] width 53 height 24
click at [938, 255] on input "Rescued" at bounding box center [933, 260] width 10 height 10
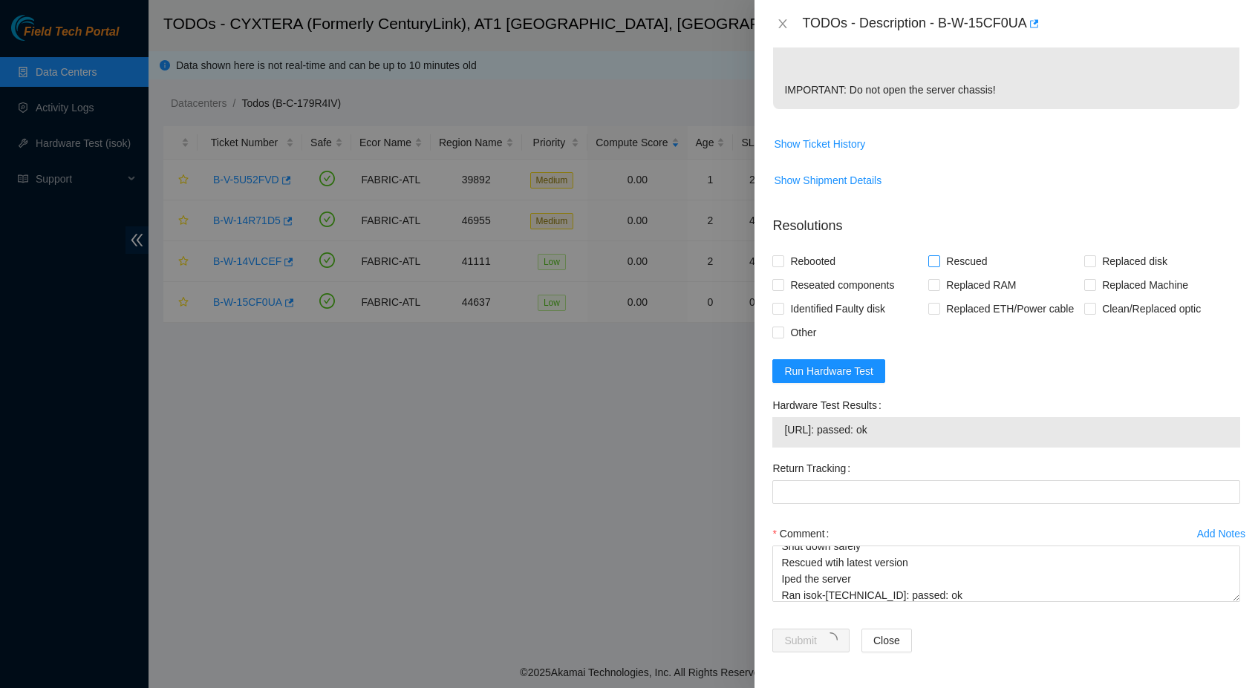
checkbox input "true"
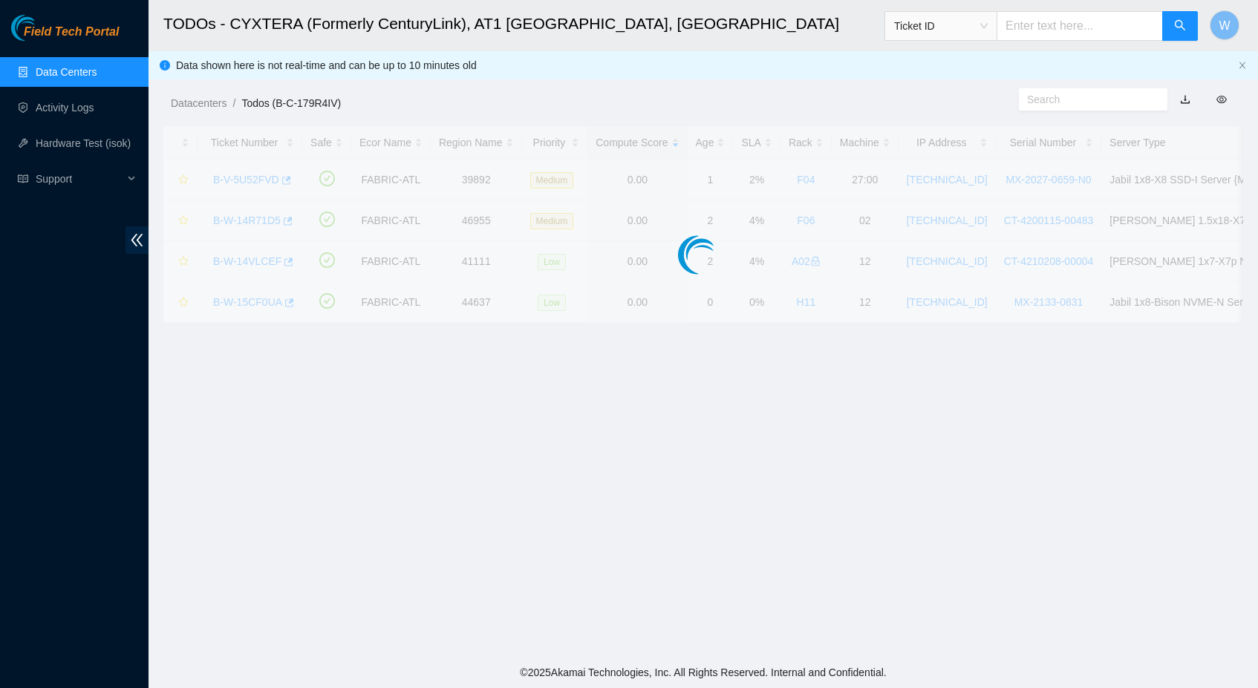
scroll to position [117, 0]
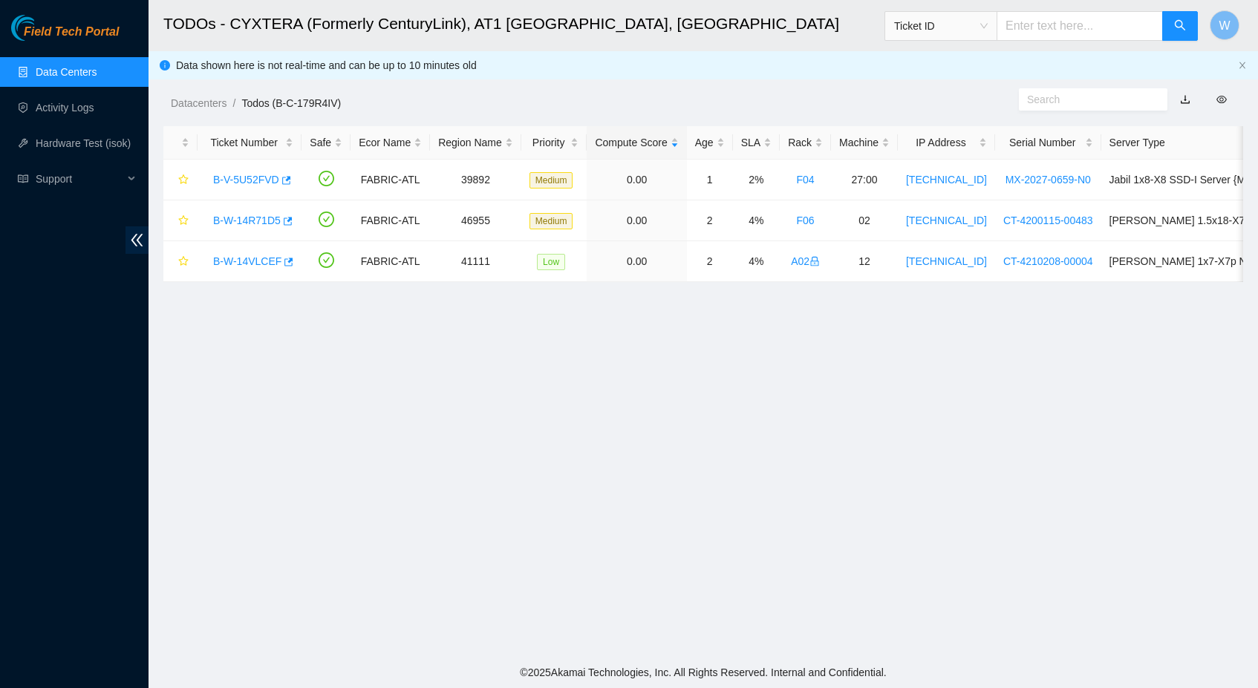
click at [264, 177] on link "B-V-5U52FVD" at bounding box center [246, 180] width 66 height 12
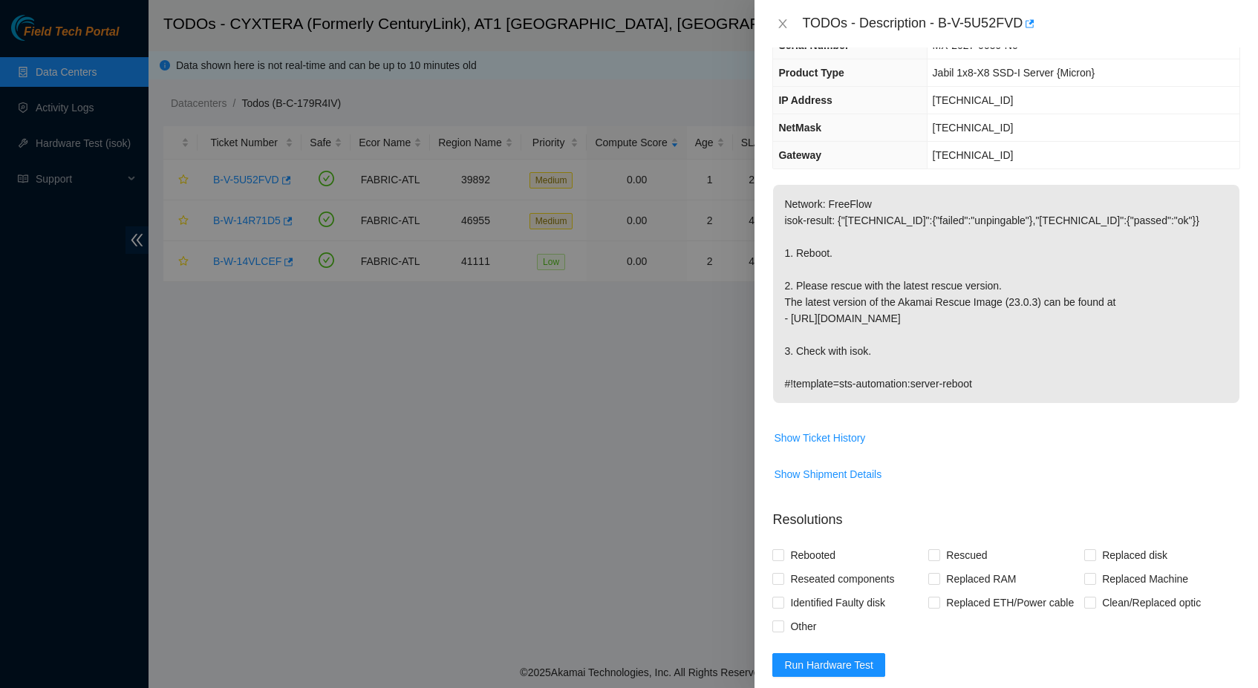
click at [807, 339] on p "Network: FreeFlow isok-result: {"[TECHNICAL_ID]":{"failed":"unpingable"},"[TECH…" at bounding box center [1006, 294] width 466 height 218
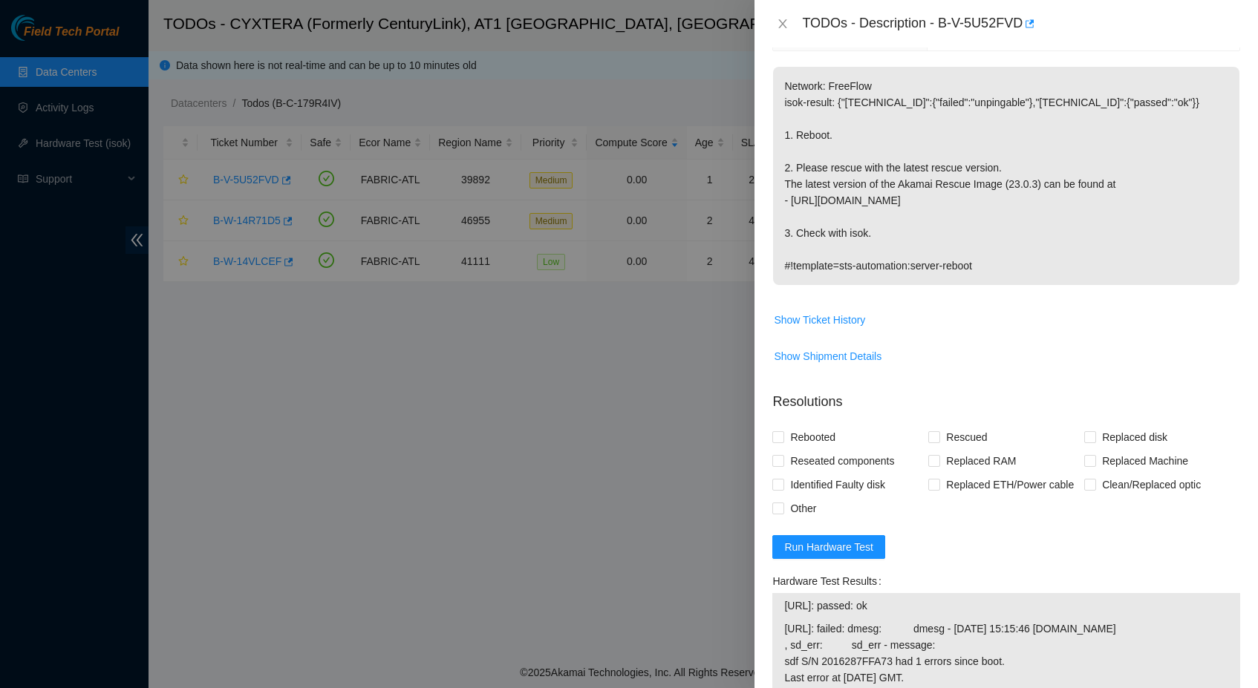
scroll to position [250, 0]
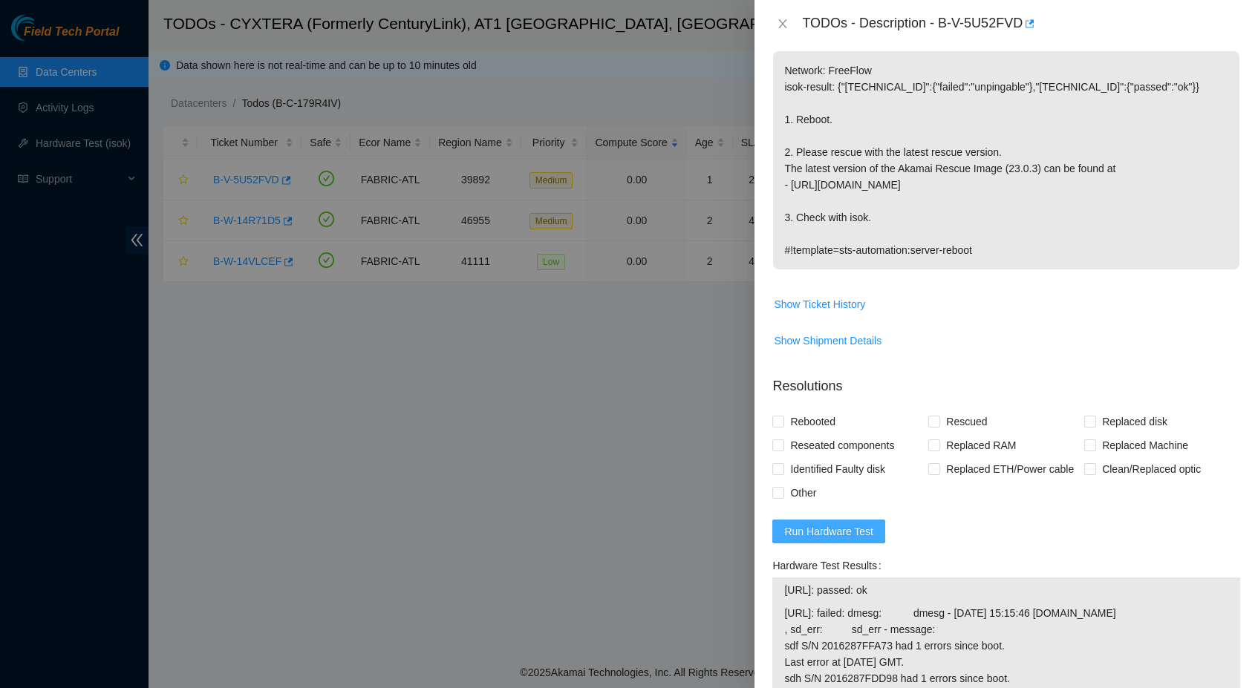
click at [825, 540] on span "Run Hardware Test" at bounding box center [828, 531] width 89 height 16
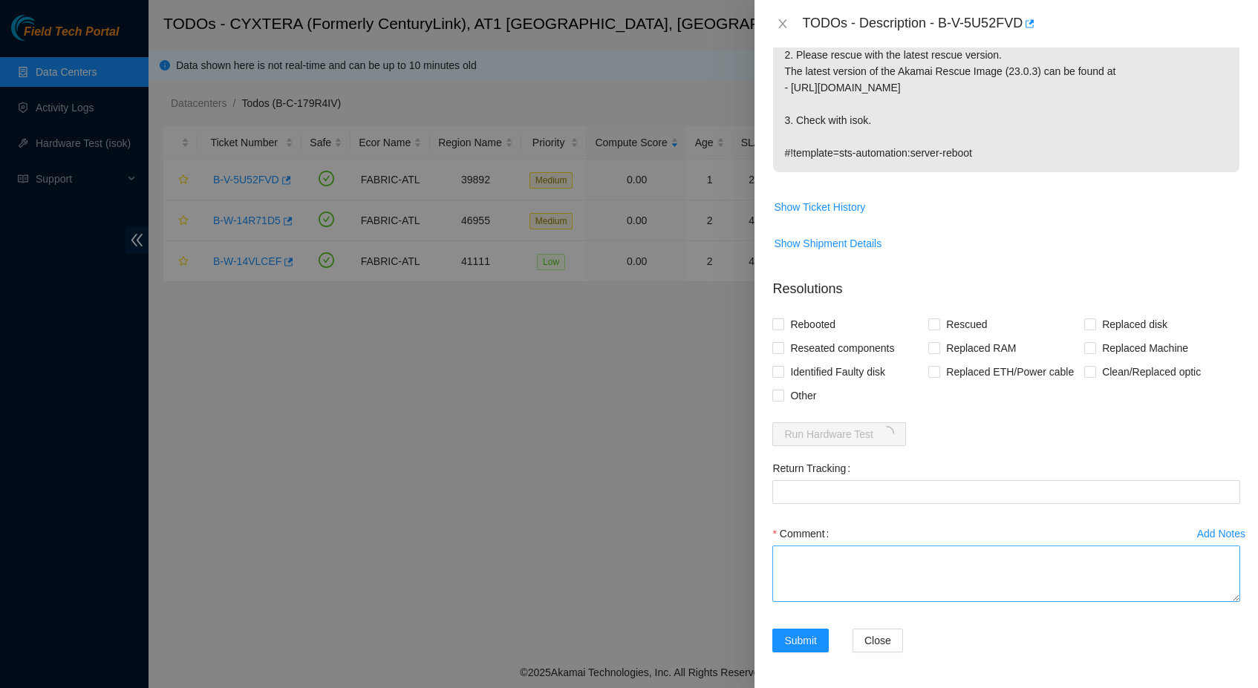
scroll to position [371, 0]
click at [919, 566] on textarea "Comment" at bounding box center [1006, 574] width 468 height 56
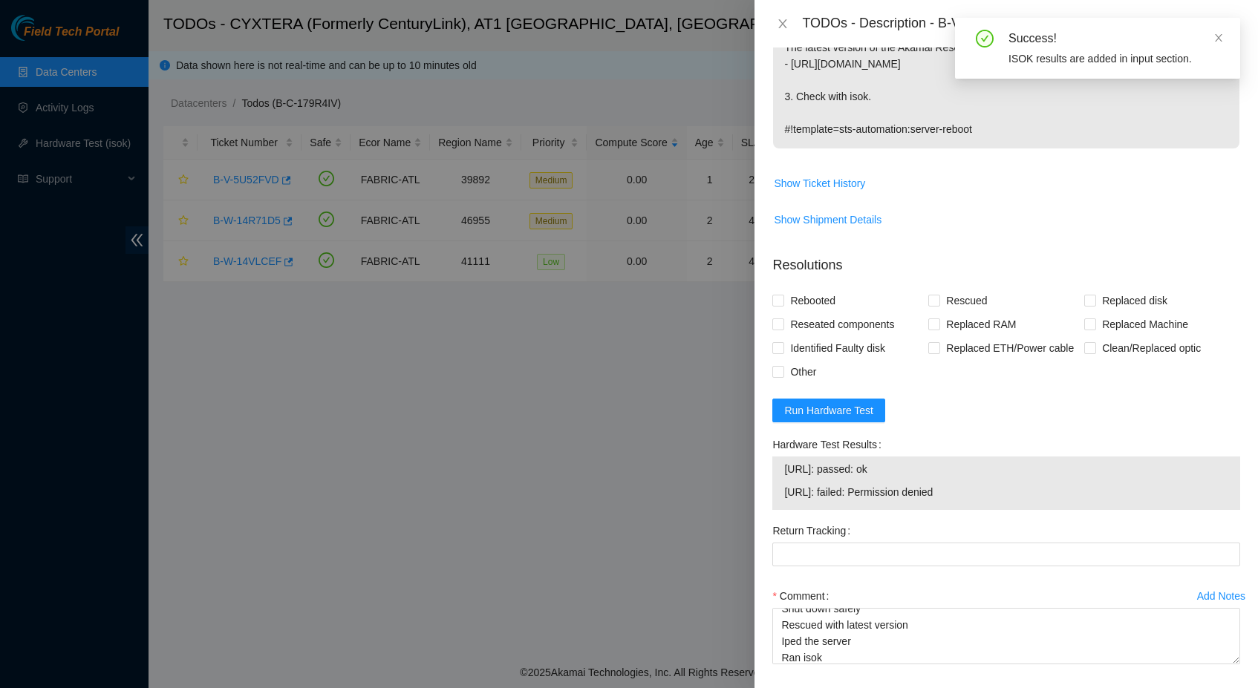
drag, startPoint x: 919, startPoint y: 493, endPoint x: 784, endPoint y: 493, distance: 135.1
click at [783, 483] on td "[URL]: passed: ok" at bounding box center [1005, 471] width 445 height 23
copy span "[URL]: passed: ok"
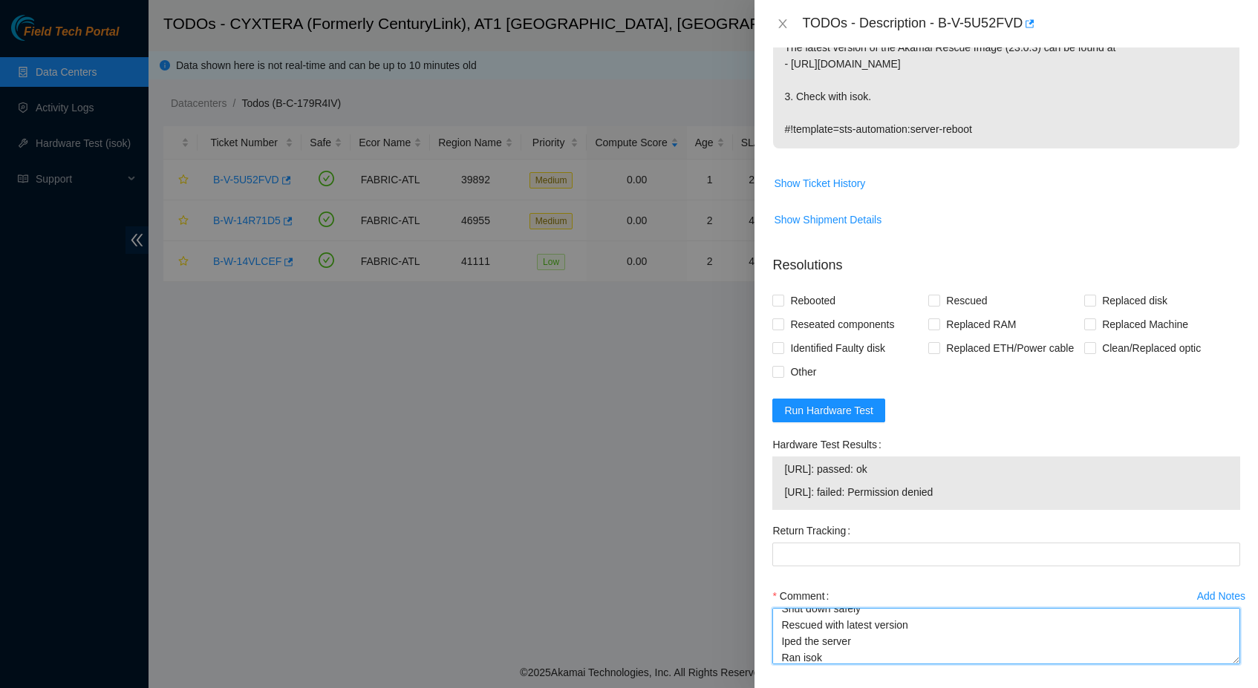
click at [849, 664] on textarea "Shut down safely Rescued with latest version Iped the server Ran isok" at bounding box center [1006, 636] width 468 height 56
paste textarea "[URL]: passed: ok"
type textarea "Shut down safely Rescued with latest version Iped the server Ran isok23.222.13.…"
click at [802, 301] on span "Rebooted" at bounding box center [812, 301] width 57 height 24
click at [782, 301] on input "Rebooted" at bounding box center [777, 300] width 10 height 10
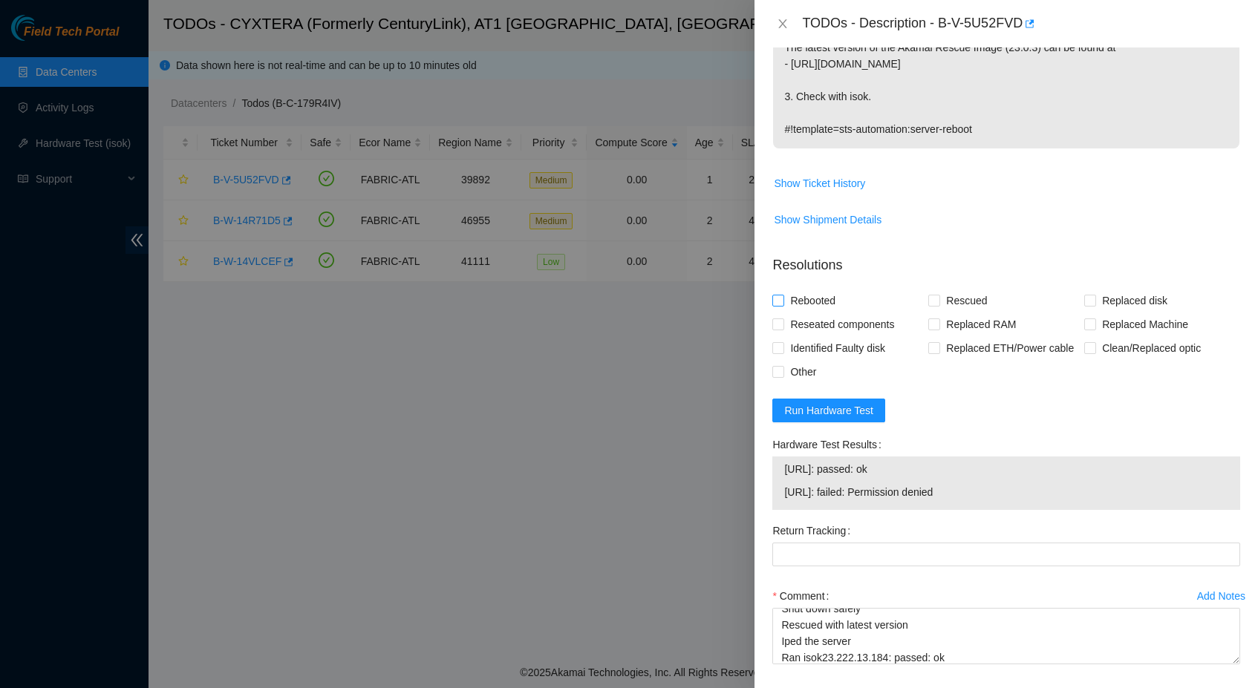
checkbox input "true"
click at [955, 301] on span "Rescued" at bounding box center [966, 301] width 53 height 24
click at [938, 301] on input "Rescued" at bounding box center [933, 300] width 10 height 10
checkbox input "true"
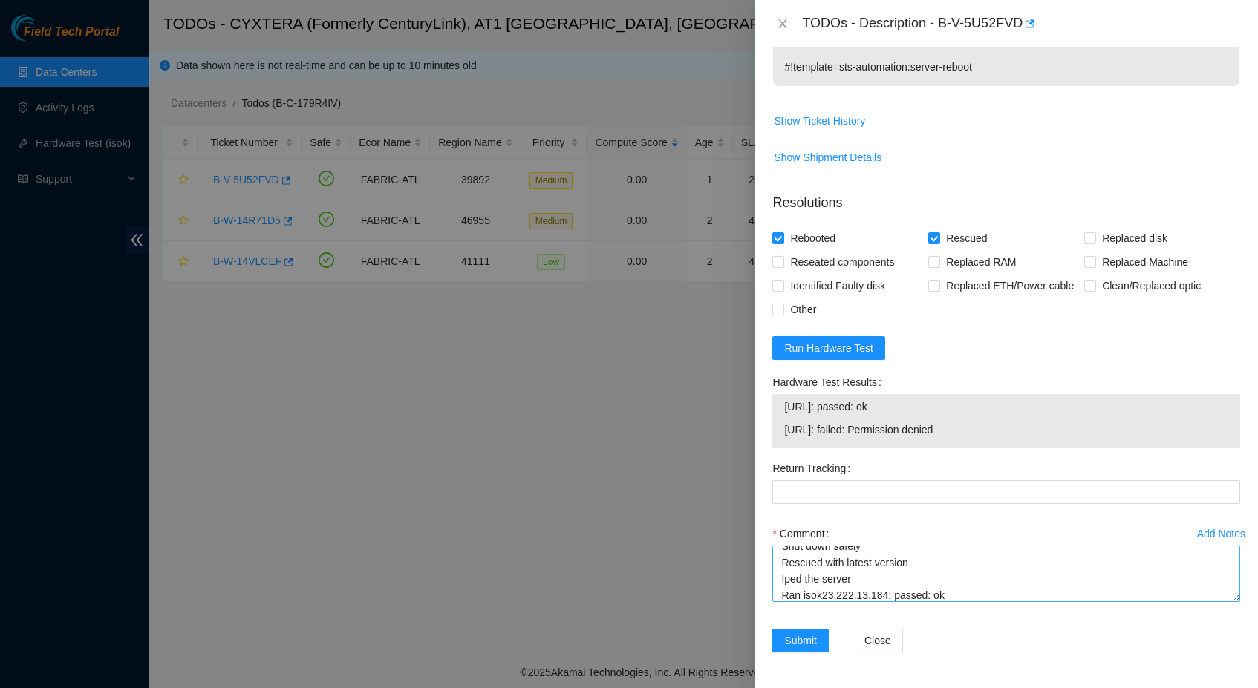
scroll to position [457, 0]
click at [823, 589] on textarea "Shut down safely Rescued with latest version Iped the server Ran isok23.222.13.…" at bounding box center [1006, 574] width 468 height 56
type textarea "Shut down safely Rescued with latest version Iped the server Ran isok [URL]: pa…"
click at [810, 638] on span "Submit" at bounding box center [800, 640] width 33 height 16
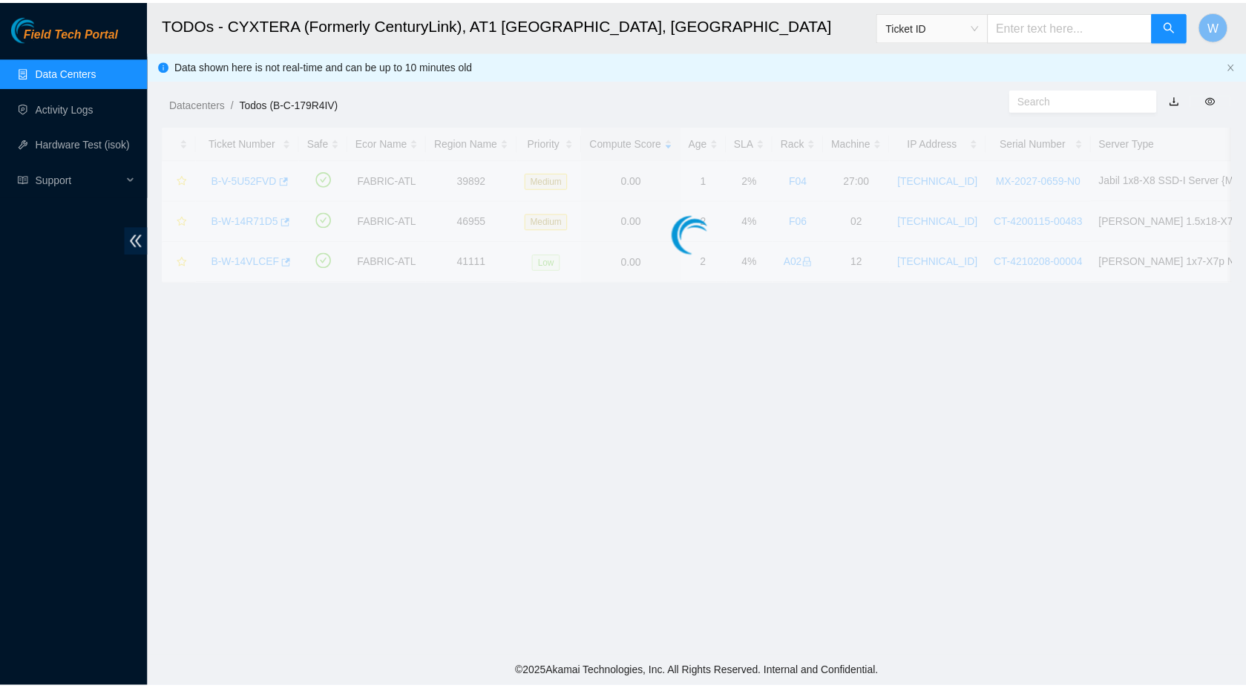
scroll to position [117, 0]
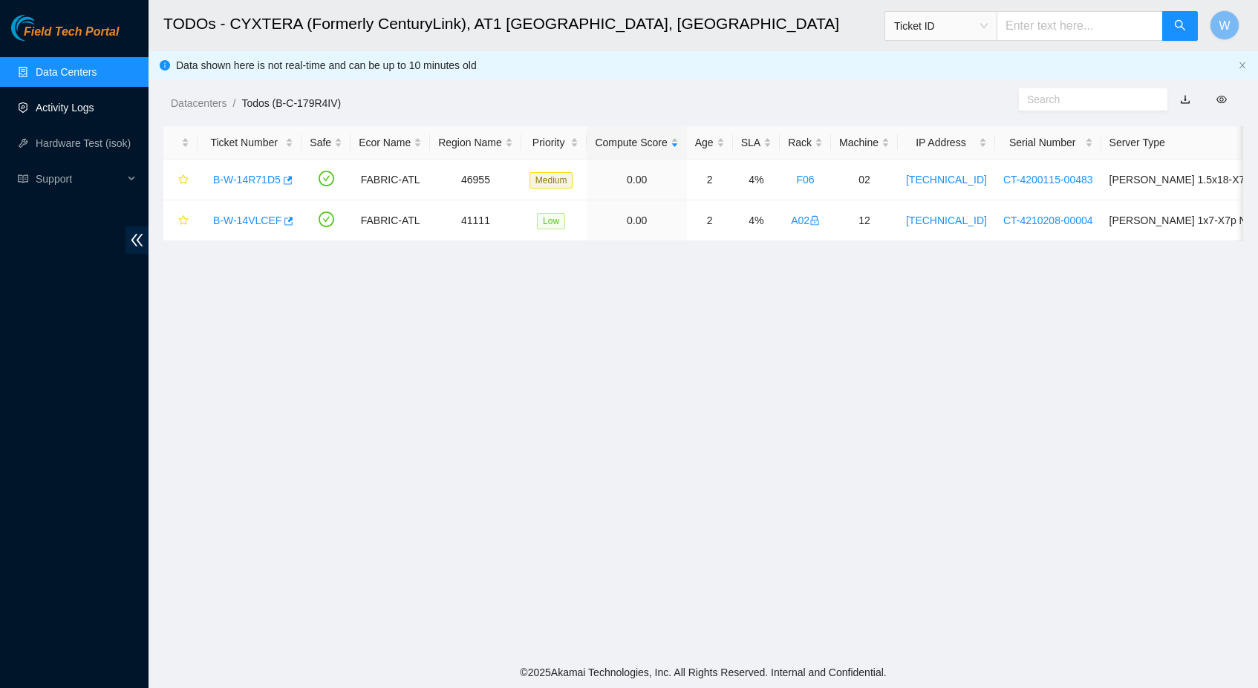
click at [70, 108] on link "Activity Logs" at bounding box center [65, 108] width 59 height 12
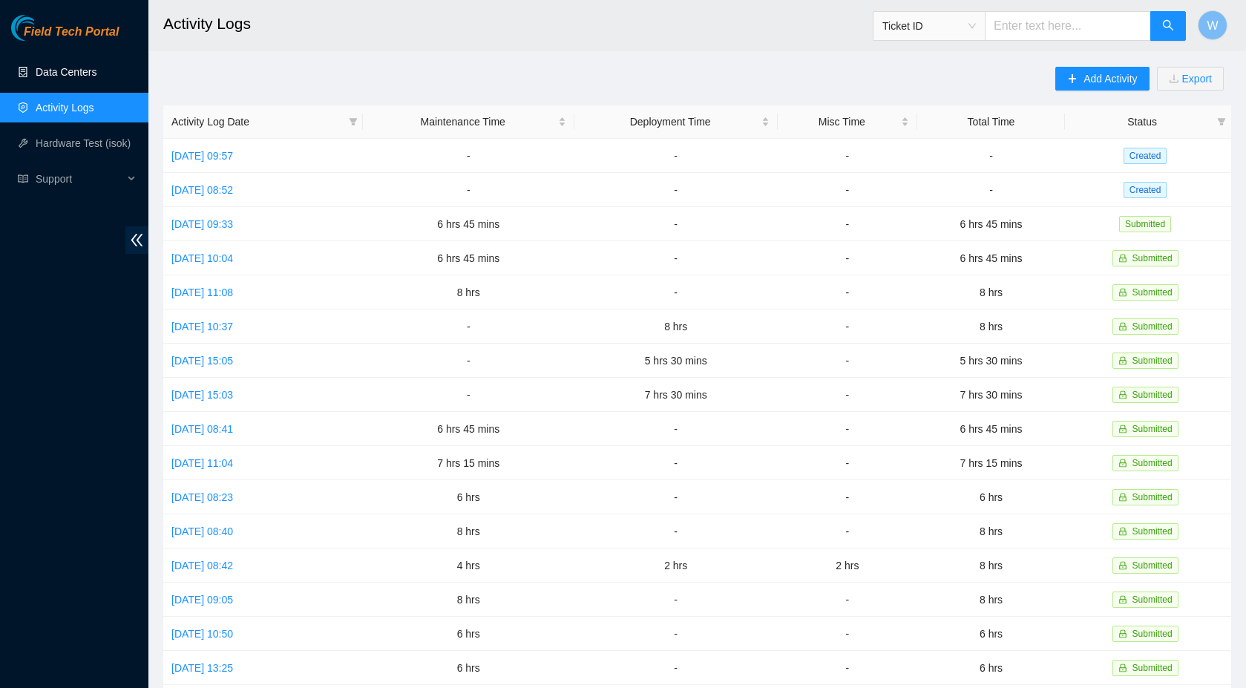
click at [89, 78] on link "Data Centers" at bounding box center [66, 72] width 61 height 12
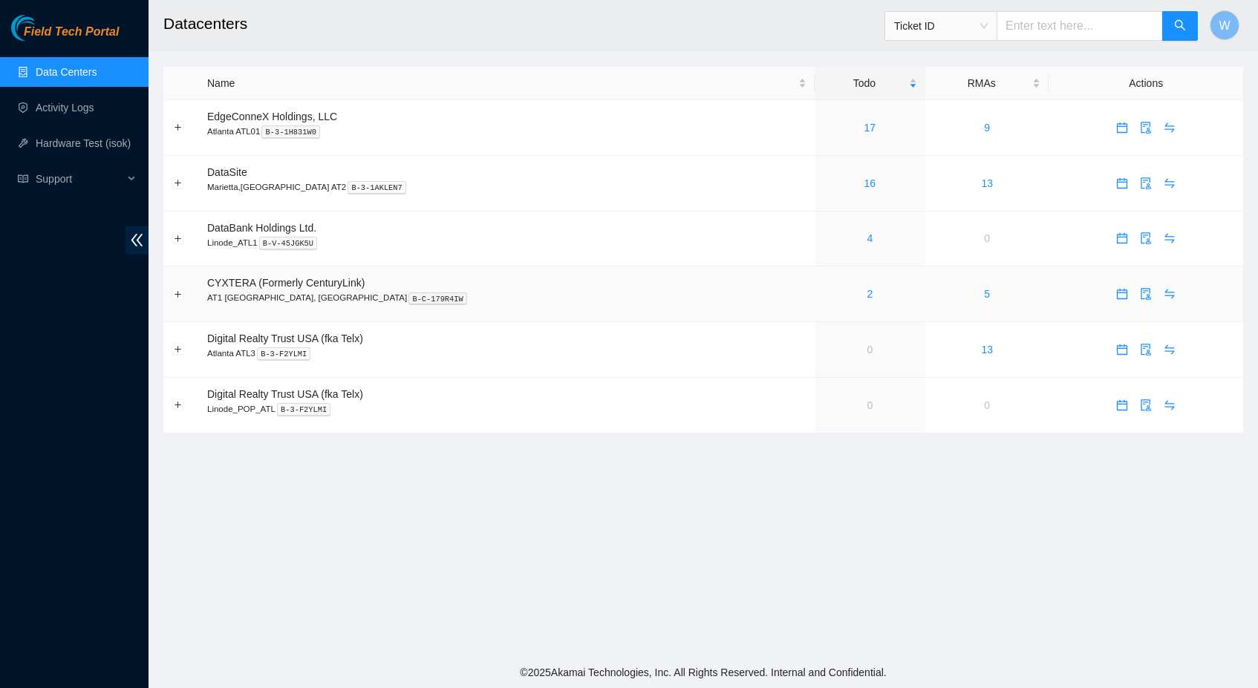
click at [1099, 294] on body "Field Tech Portal Data Centers Activity Logs Hardware Test (isok) Support Datac…" at bounding box center [629, 344] width 1258 height 688
click at [1116, 294] on icon "calendar" at bounding box center [1122, 294] width 12 height 12
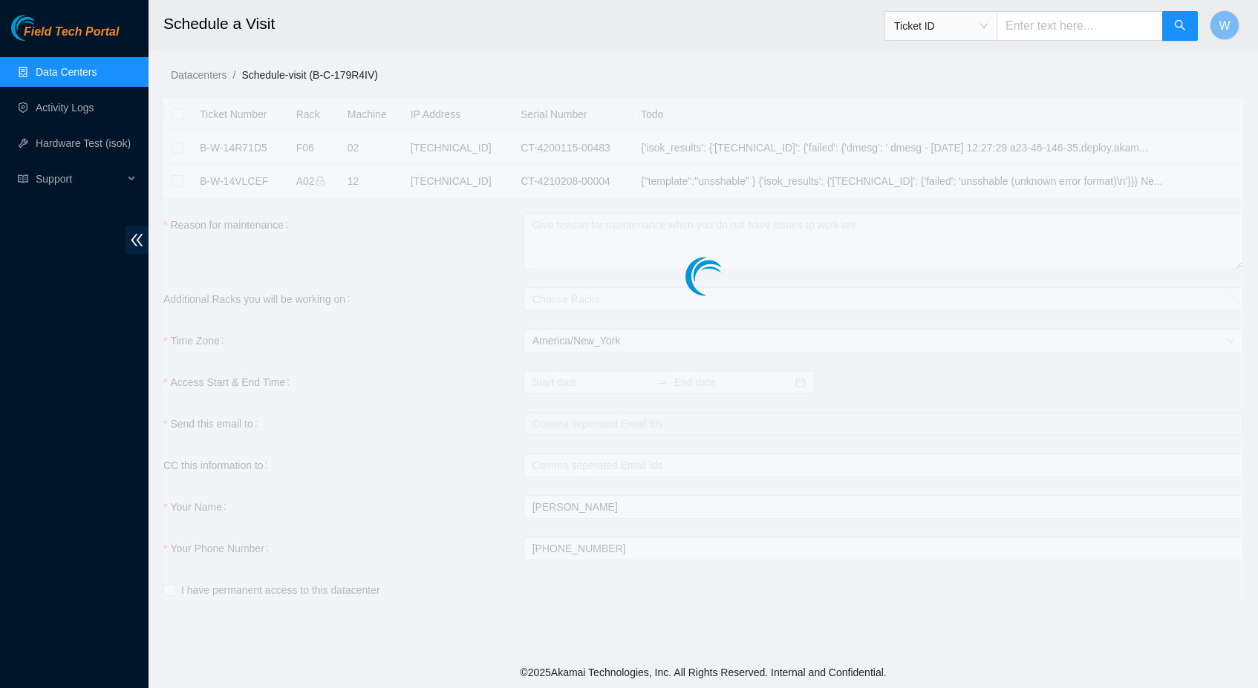
checkbox input "true"
type input "[DATE] 15:10"
type input "[DATE] 15:09"
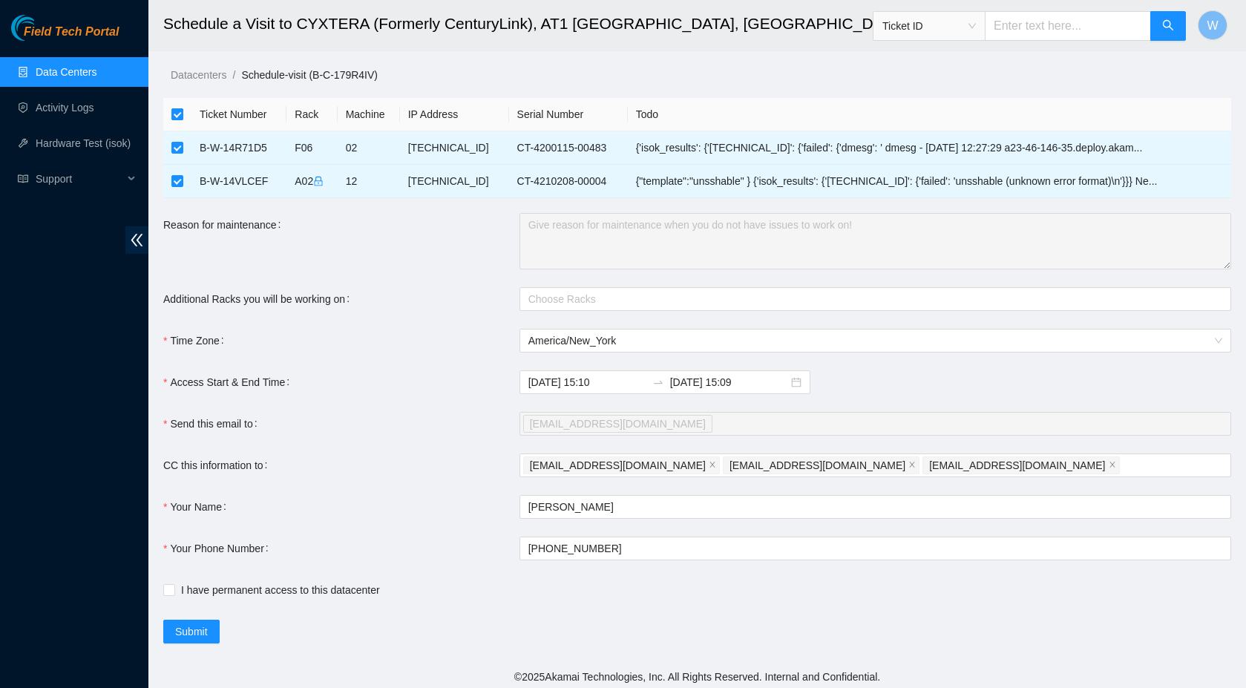
click at [174, 116] on input "checkbox" at bounding box center [177, 114] width 12 height 12
checkbox input "false"
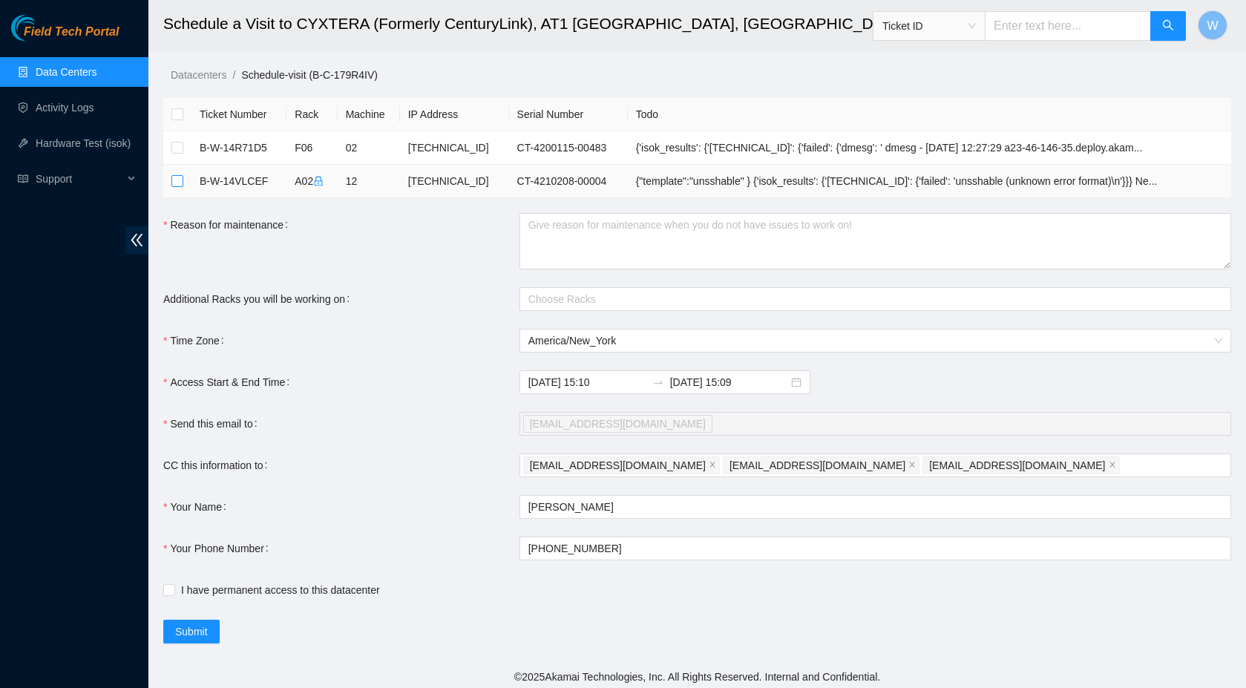
click at [177, 182] on input "checkbox" at bounding box center [177, 181] width 12 height 12
checkbox input "true"
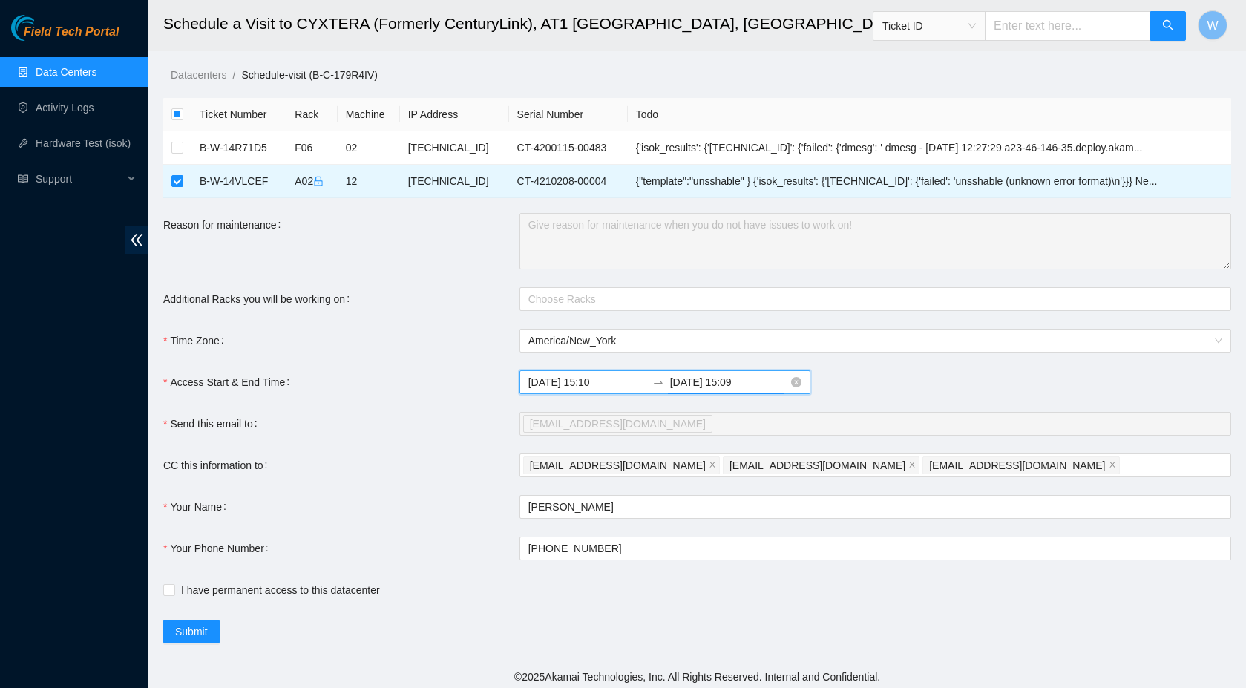
click at [719, 379] on input "[DATE] 15:09" at bounding box center [729, 382] width 118 height 16
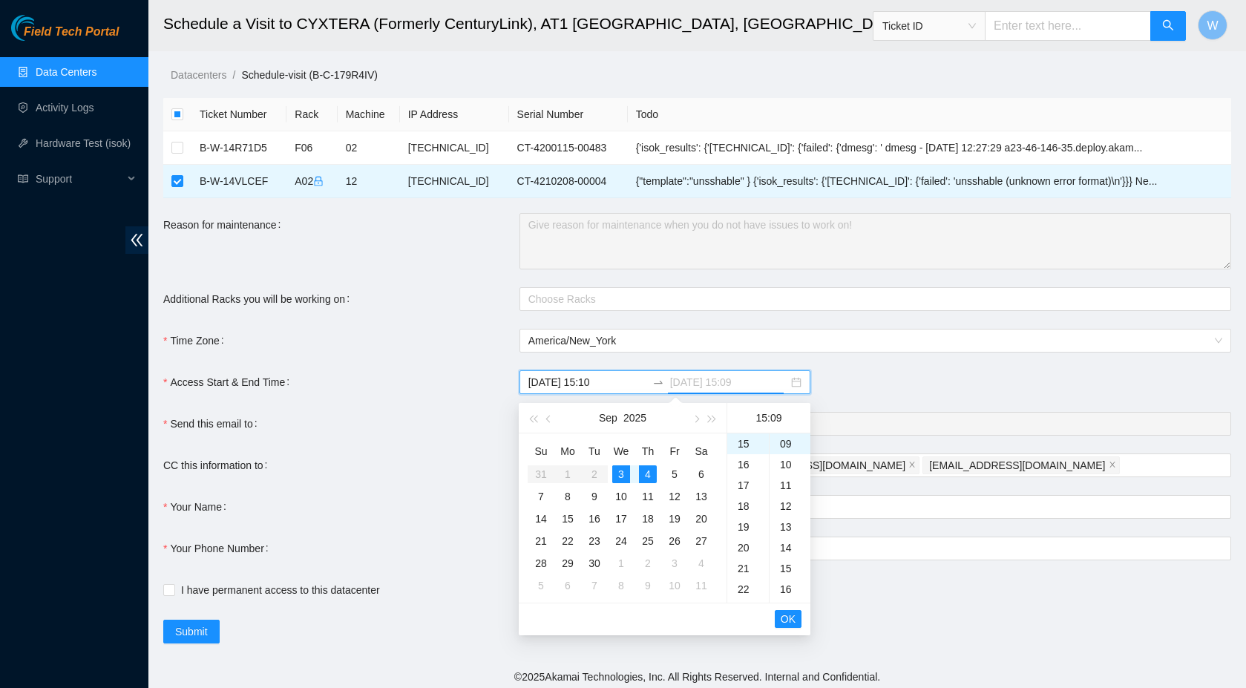
click at [627, 474] on div "3" at bounding box center [621, 474] width 18 height 18
click at [746, 548] on div "20" at bounding box center [748, 547] width 42 height 21
click at [783, 450] on div "00" at bounding box center [790, 444] width 41 height 21
type input "[DATE] 20:00"
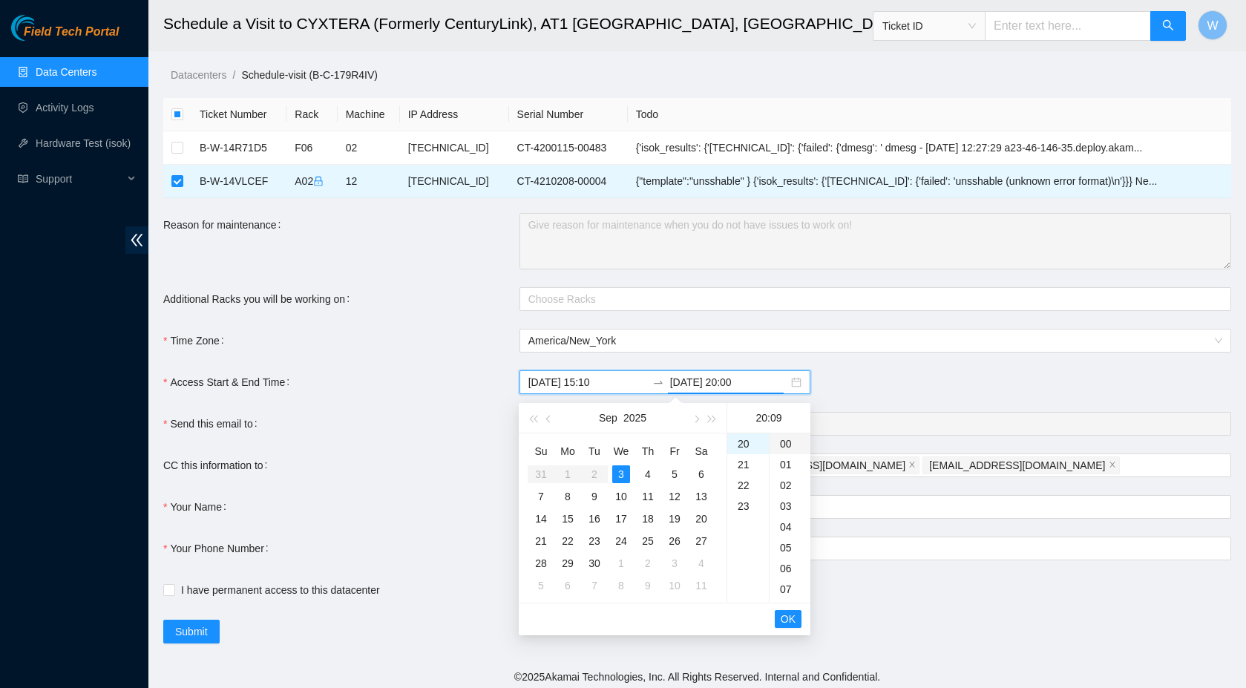
scroll to position [0, 0]
click at [792, 614] on span "OK" at bounding box center [788, 619] width 15 height 16
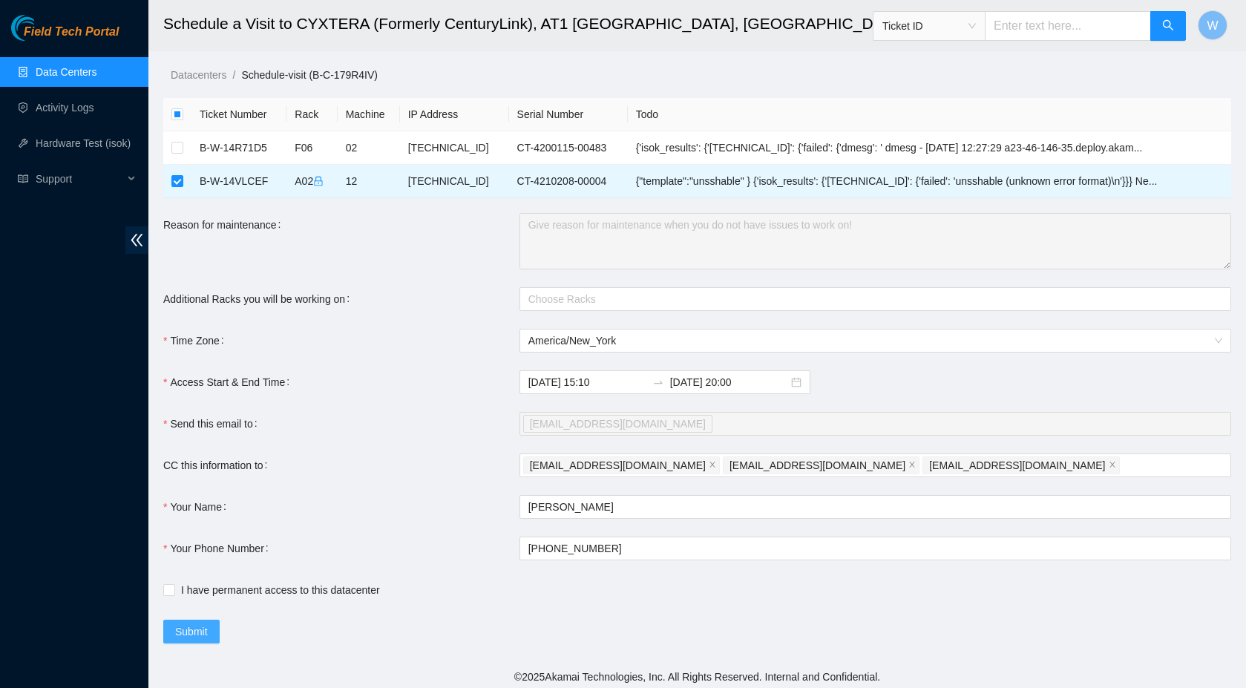
click at [201, 632] on span "Submit" at bounding box center [191, 632] width 33 height 16
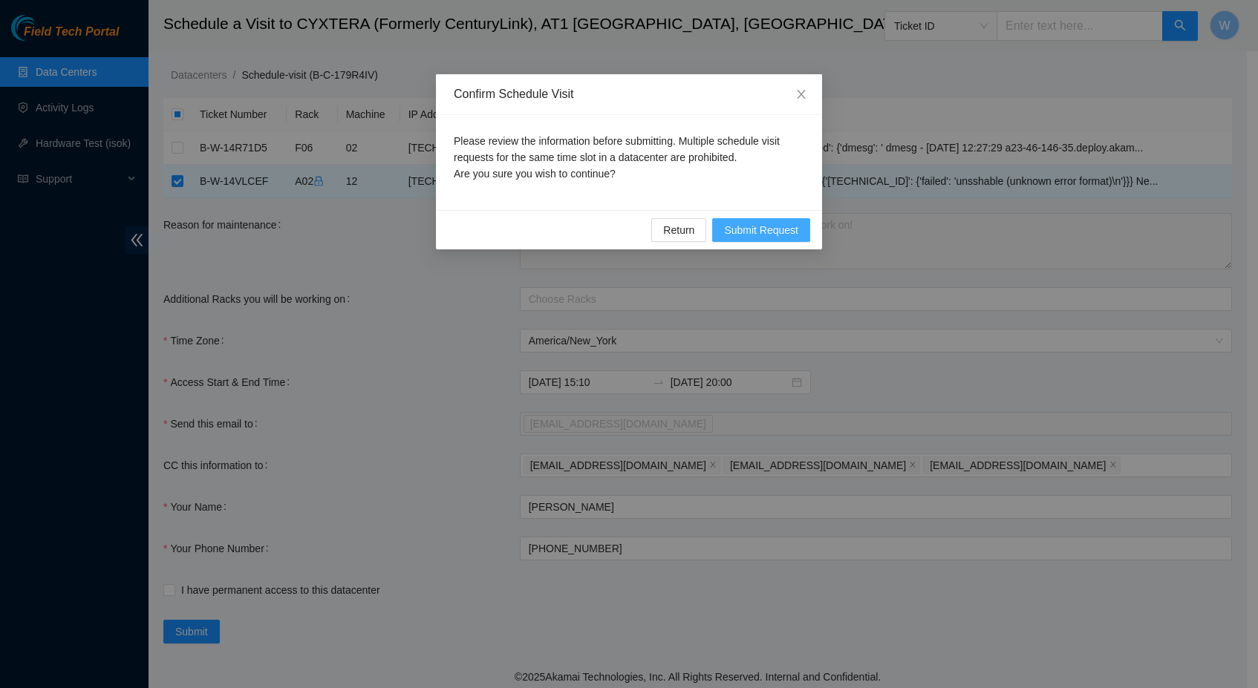
click at [764, 232] on span "Submit Request" at bounding box center [761, 230] width 74 height 16
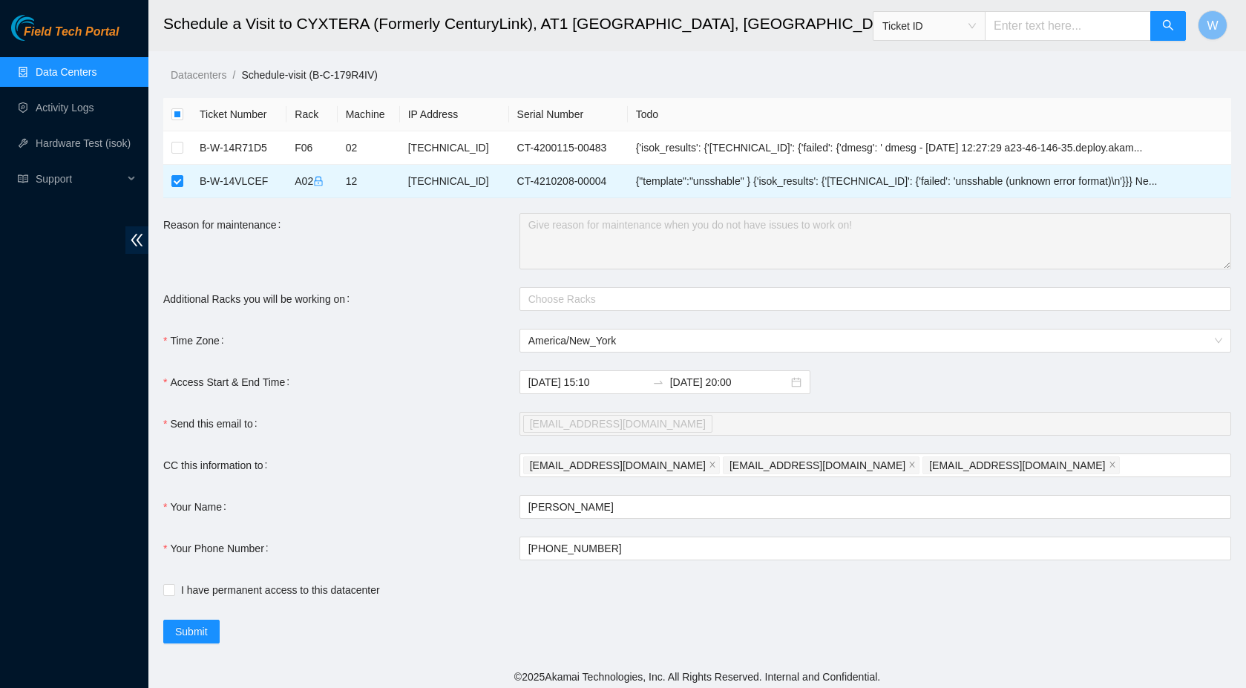
type input "[DATE] 15:11"
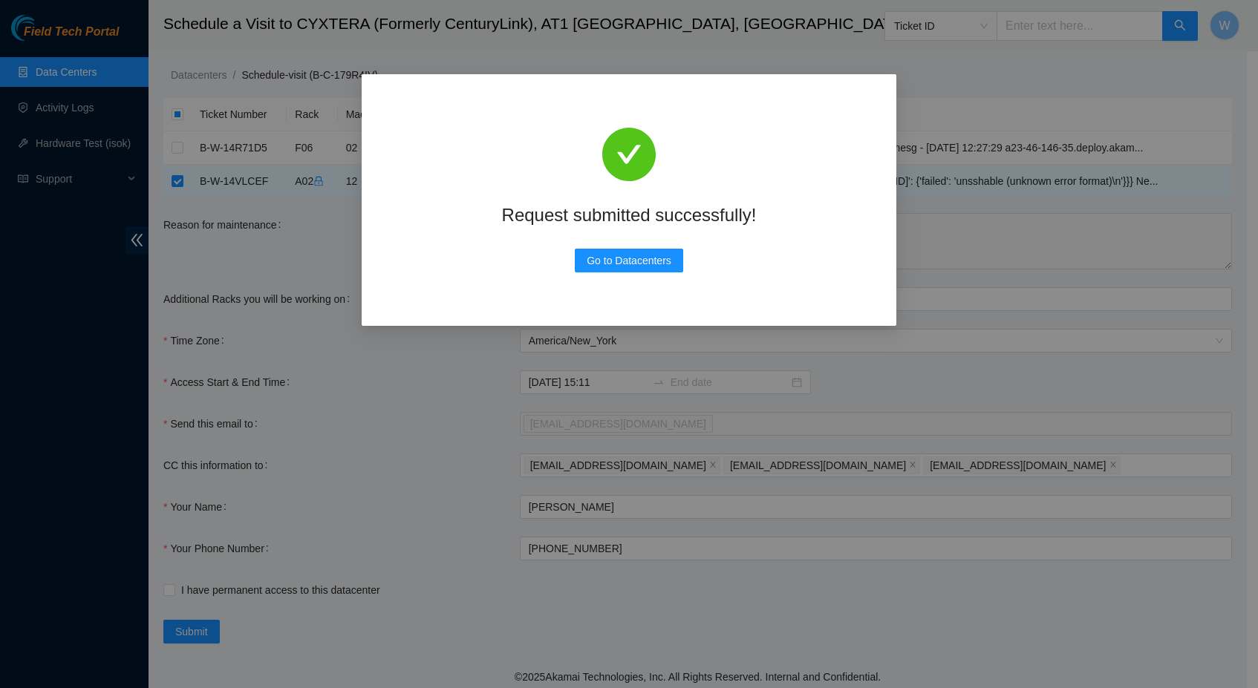
scroll to position [0, 0]
click at [620, 261] on span "Go to Datacenters" at bounding box center [628, 260] width 85 height 16
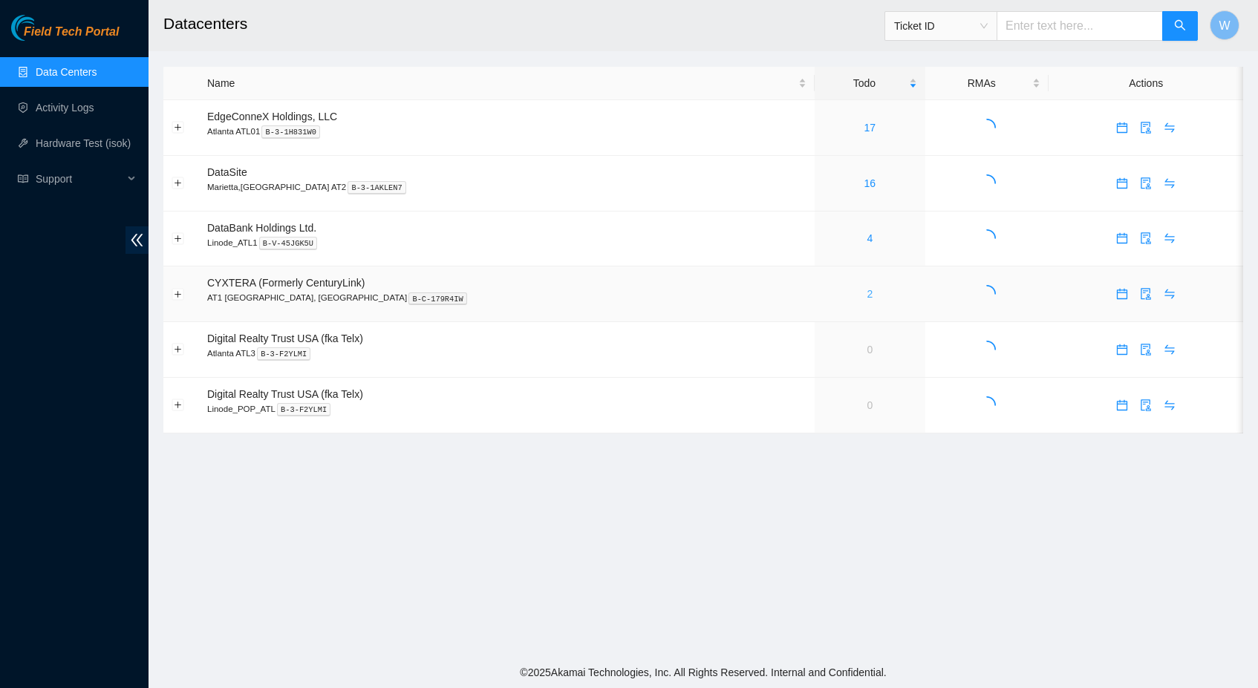
click at [866, 292] on link "2" at bounding box center [869, 294] width 6 height 12
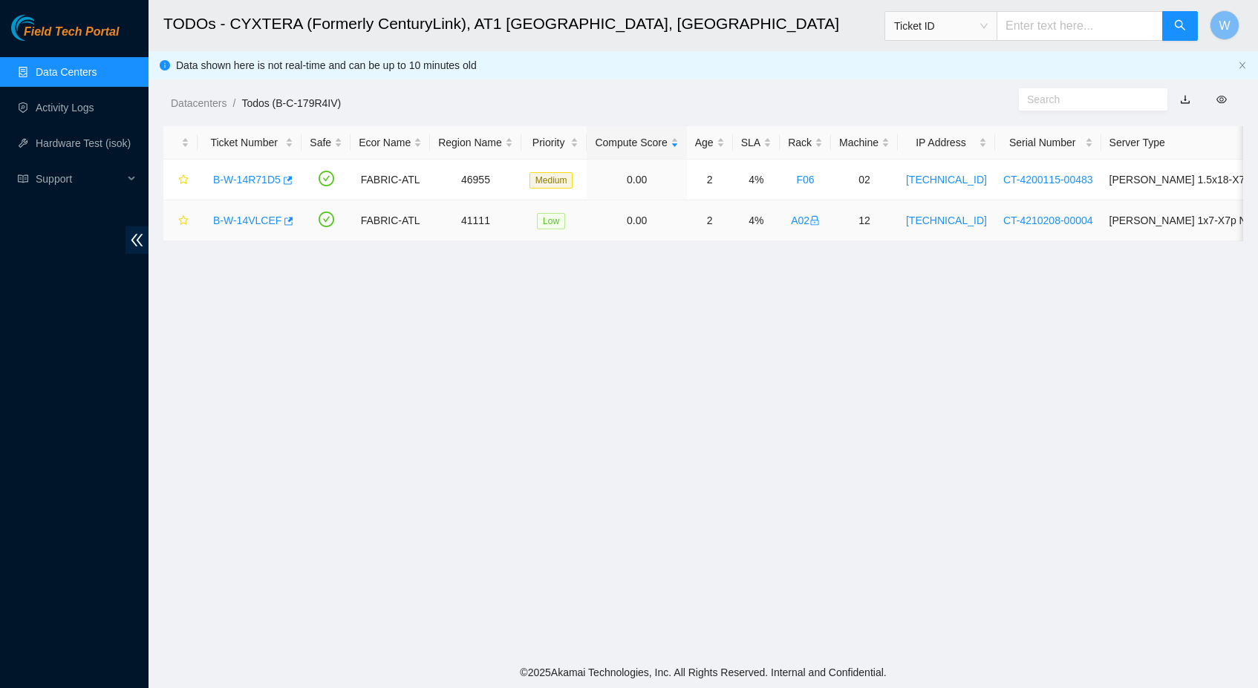
click at [258, 224] on link "B-W-14VLCEF" at bounding box center [247, 221] width 68 height 12
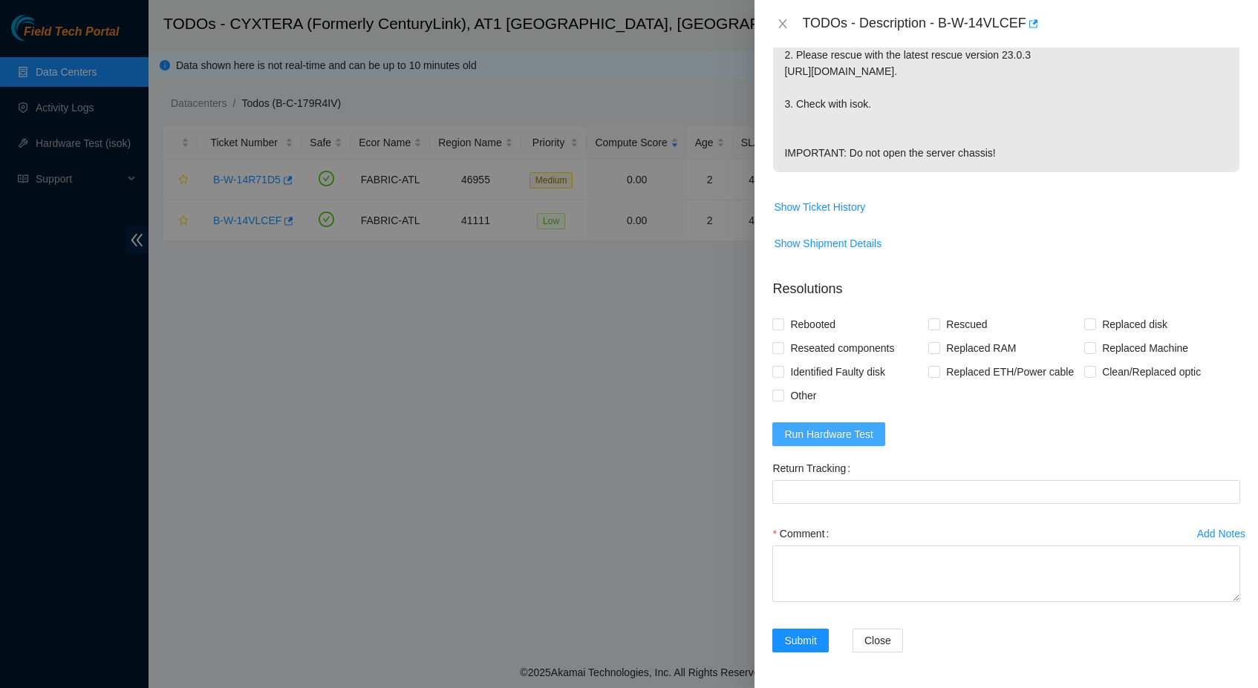
scroll to position [518, 0]
click at [856, 434] on span "Run Hardware Test" at bounding box center [828, 434] width 89 height 16
click at [808, 313] on span "Rebooted" at bounding box center [812, 325] width 57 height 24
click at [782, 318] on input "Rebooted" at bounding box center [777, 323] width 10 height 10
checkbox input "true"
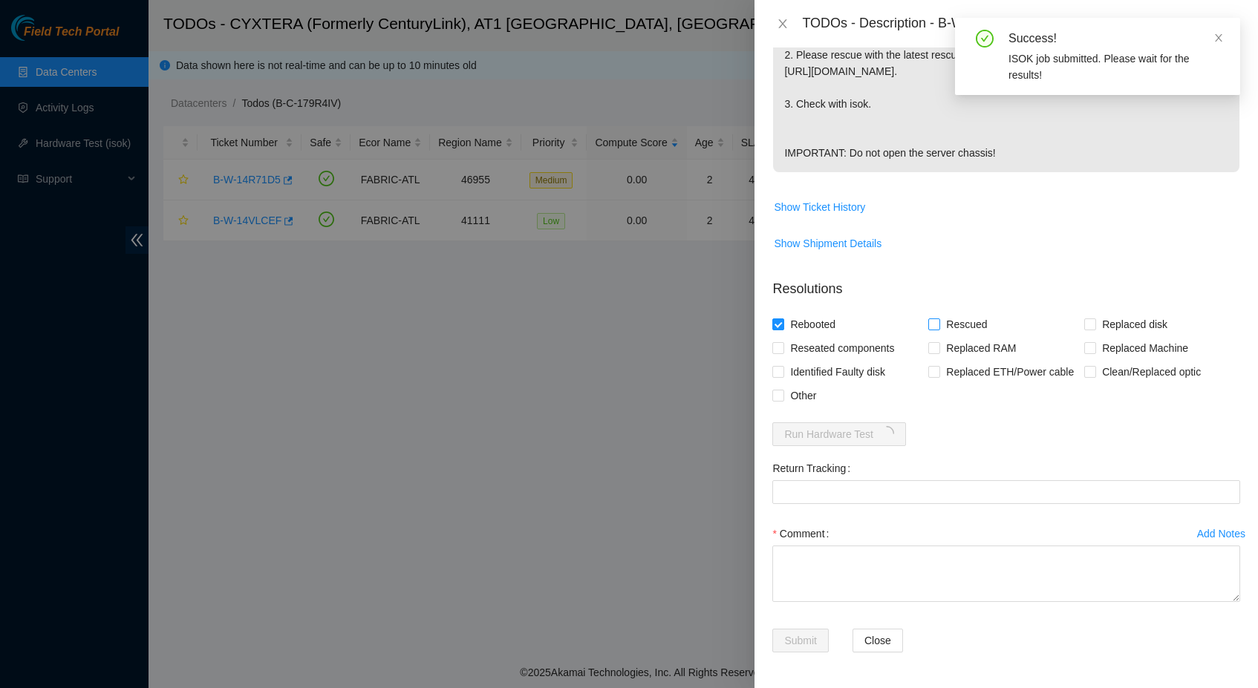
click at [941, 313] on span "Rescued" at bounding box center [966, 325] width 53 height 24
click at [938, 318] on input "Rescued" at bounding box center [933, 323] width 10 height 10
checkbox input "true"
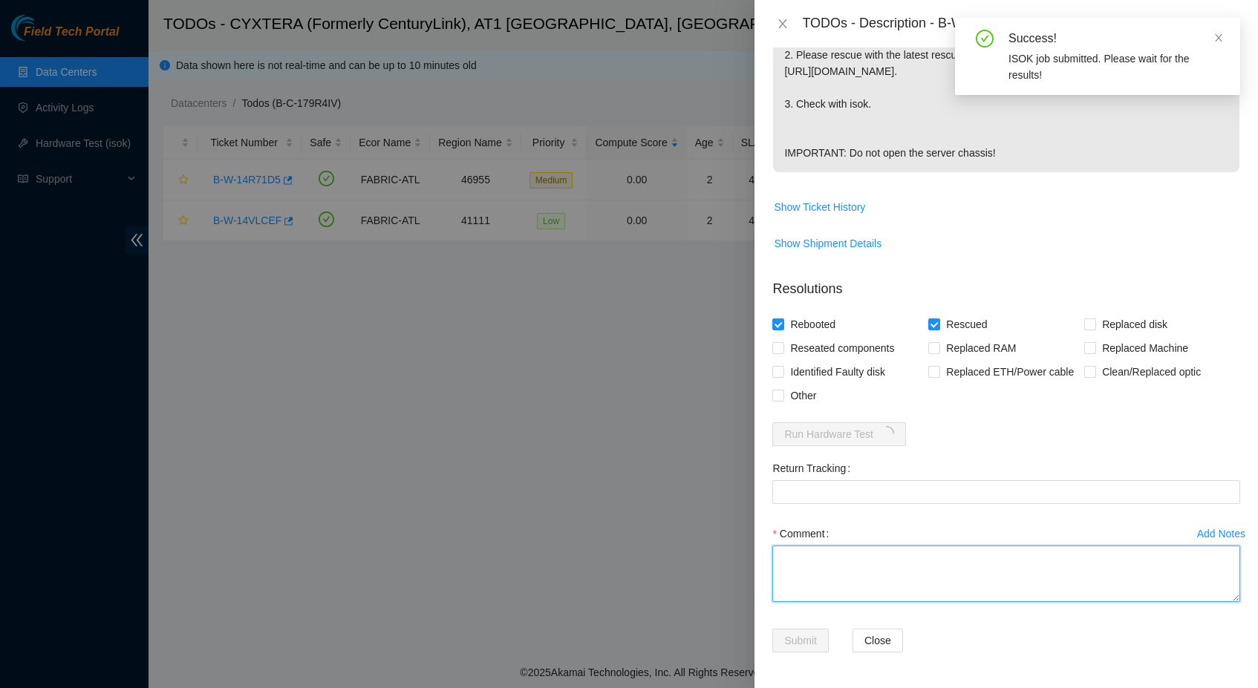
click at [890, 575] on textarea "Comment" at bounding box center [1006, 574] width 468 height 56
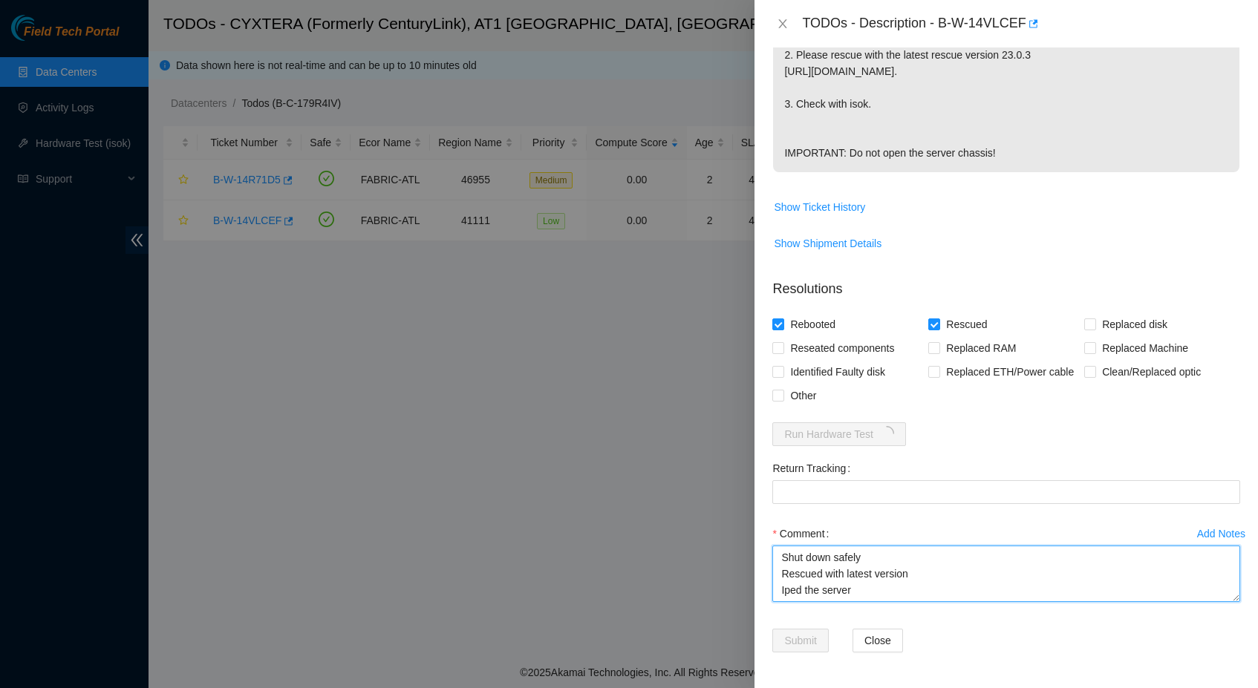
scroll to position [11, 0]
type textarea "Shut down safely Rescued with latest version Iped the server Ran isok -"
